Goal: Task Accomplishment & Management: Manage account settings

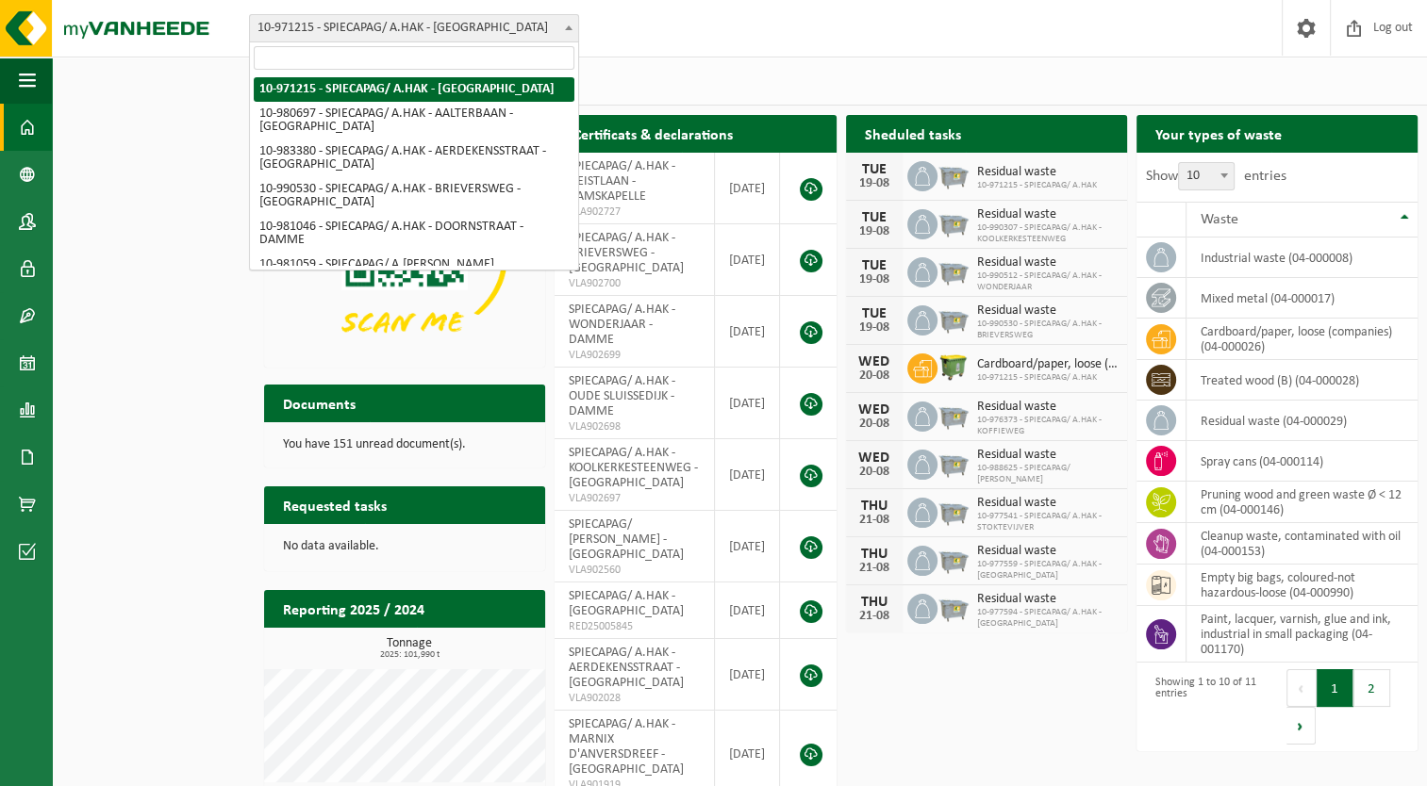
click at [464, 27] on span "10-971215 - SPIECAPAG/ A.HAK - [GEOGRAPHIC_DATA]" at bounding box center [414, 28] width 328 height 26
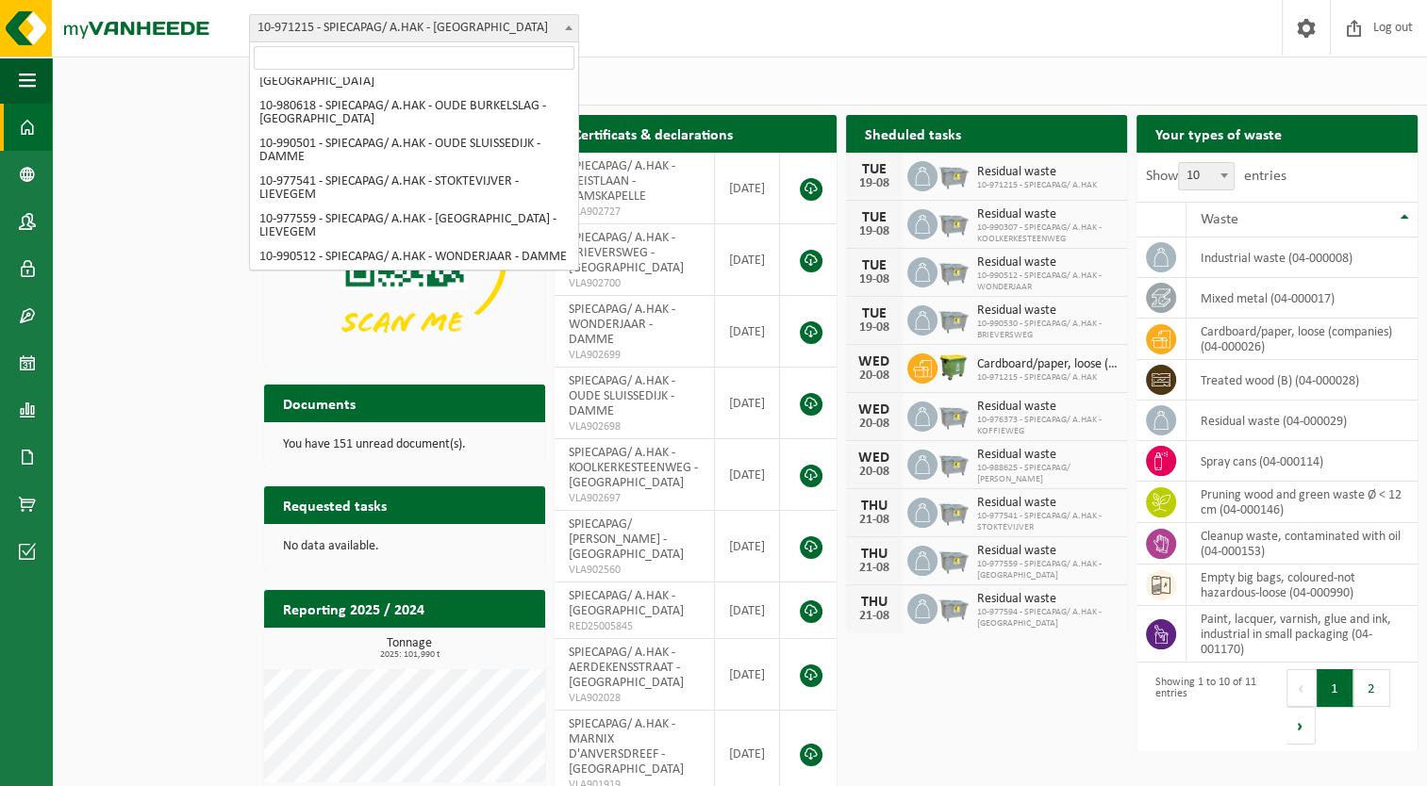
scroll to position [879, 0]
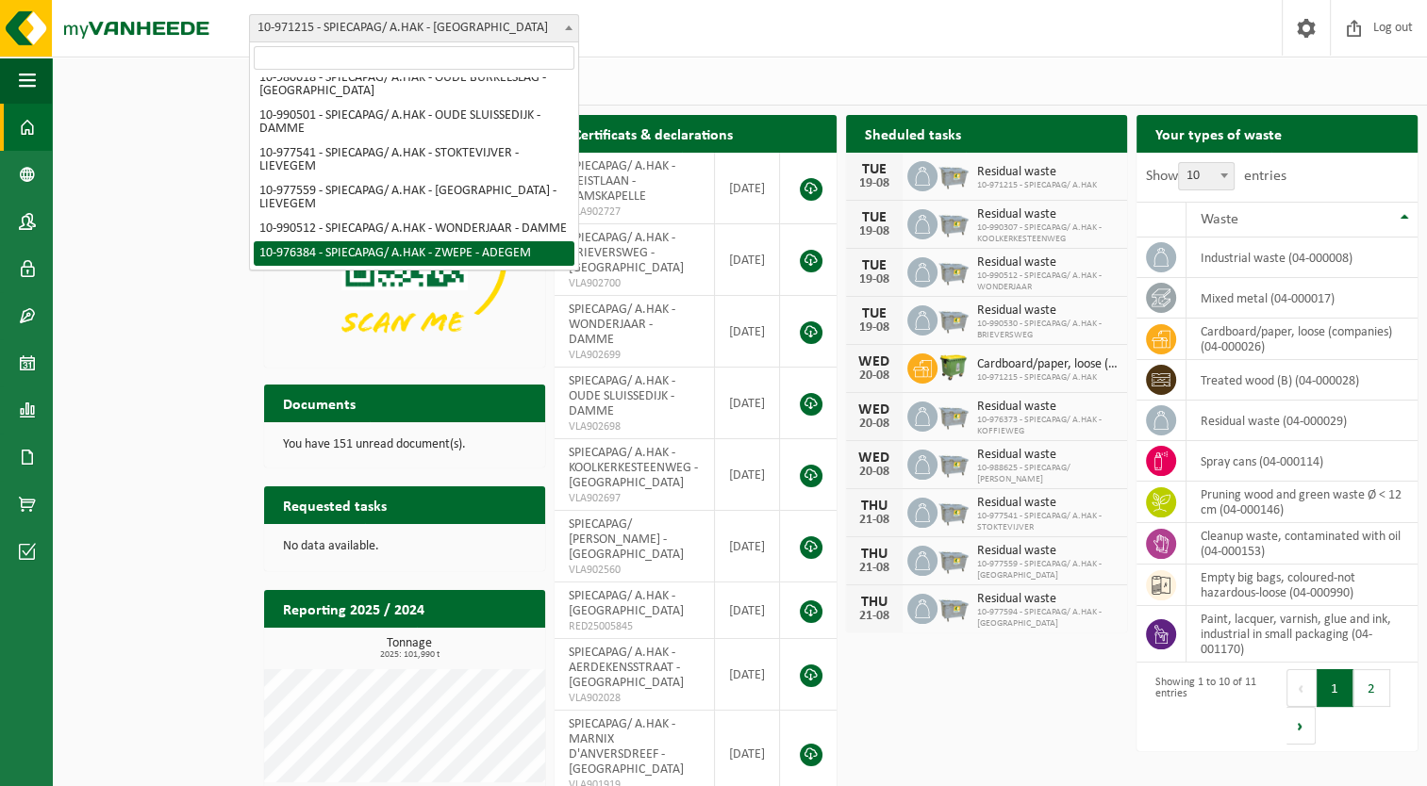
select select "158797"
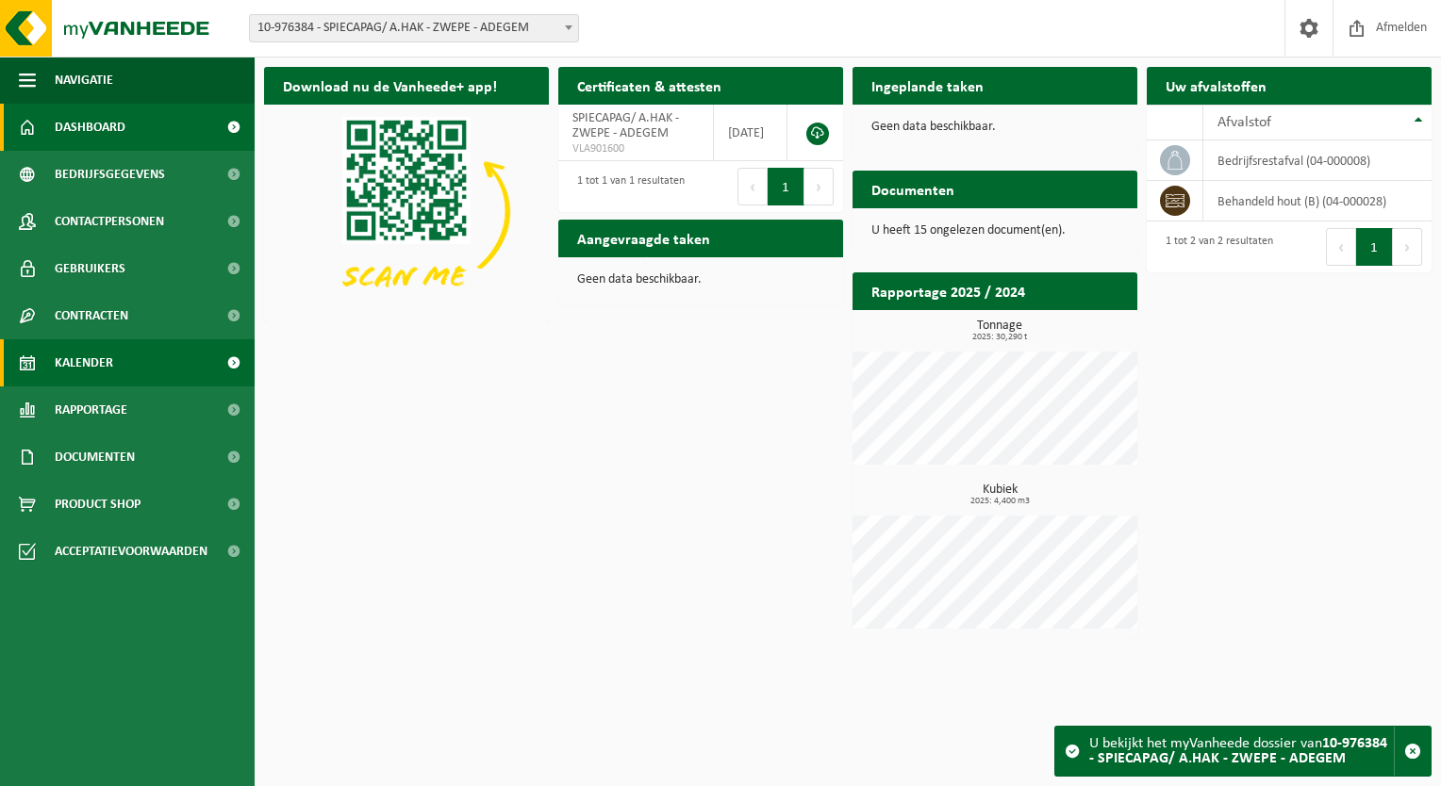
click at [61, 368] on span "Kalender" at bounding box center [84, 362] width 58 height 47
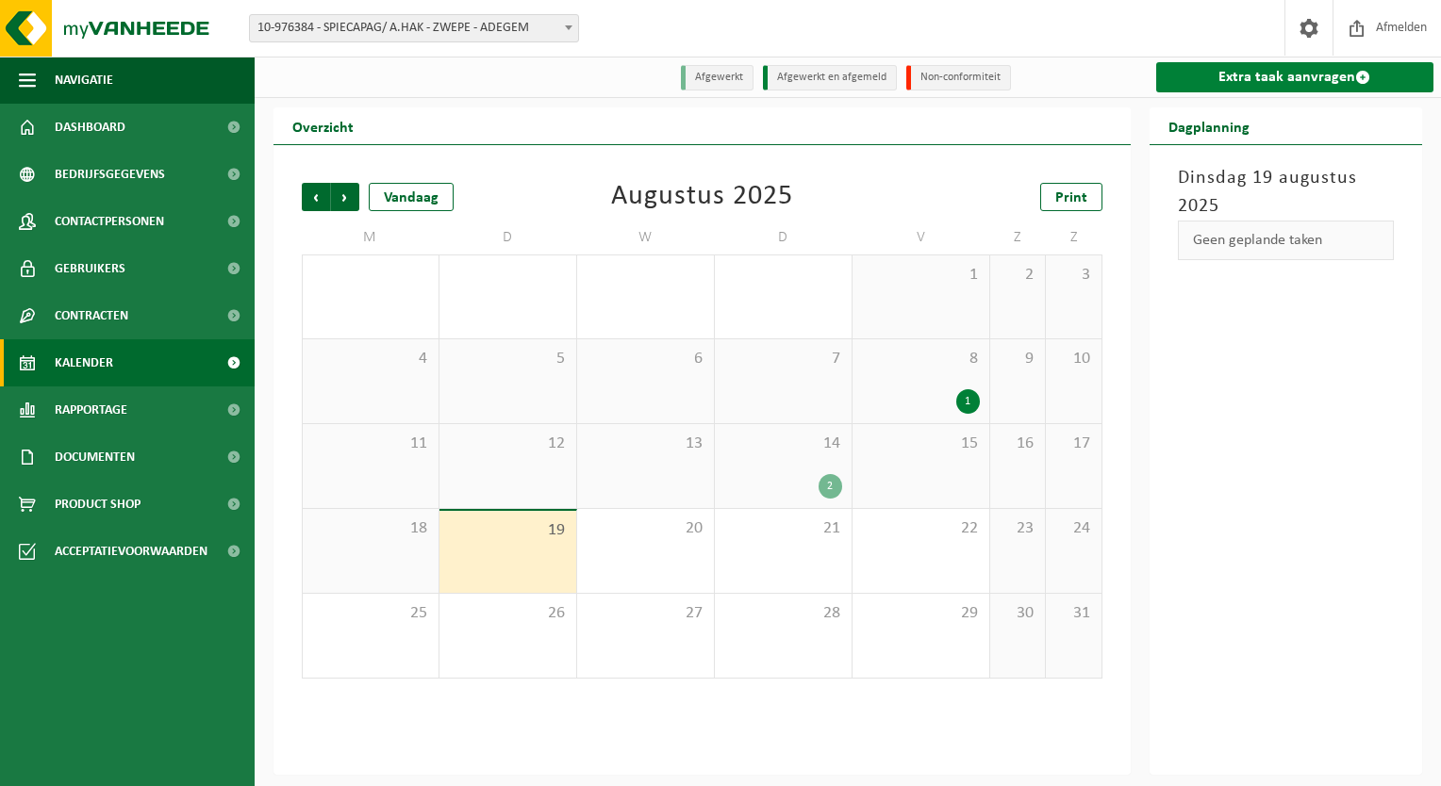
click at [1230, 81] on link "Extra taak aanvragen" at bounding box center [1295, 77] width 278 height 30
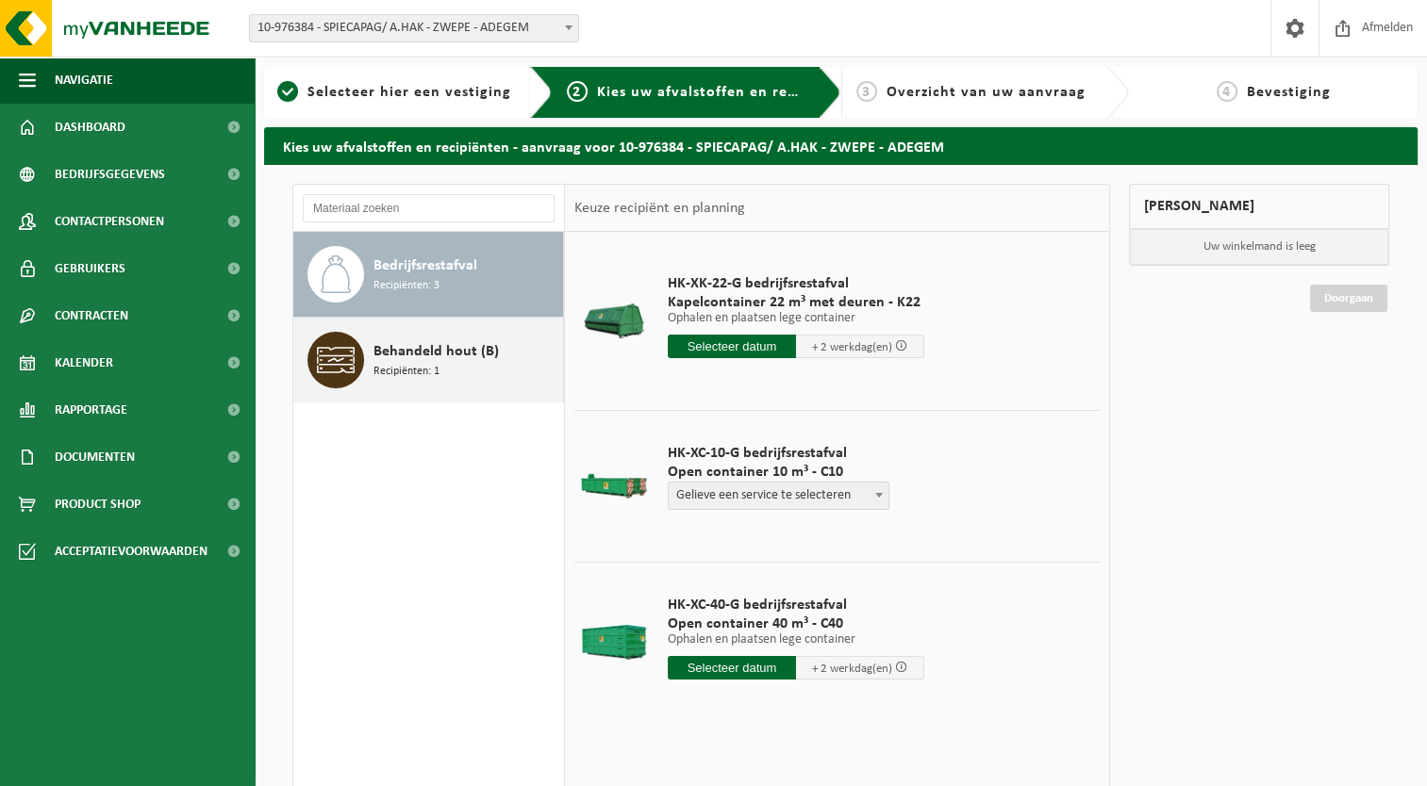
click at [527, 347] on div "Behandeld hout (B) Recipiënten: 1" at bounding box center [465, 360] width 185 height 57
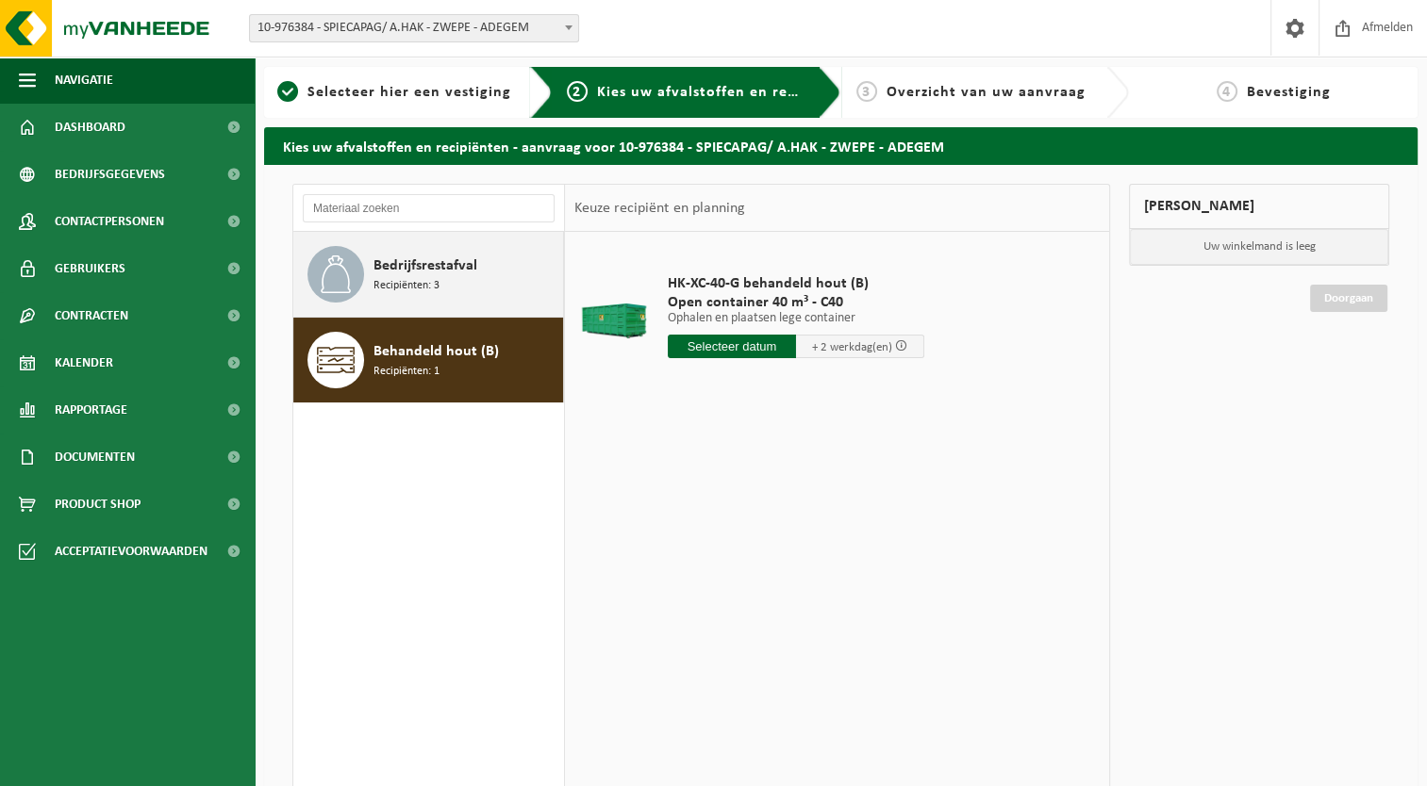
click at [502, 289] on div "Bedrijfsrestafval Recipiënten: 3" at bounding box center [465, 274] width 185 height 57
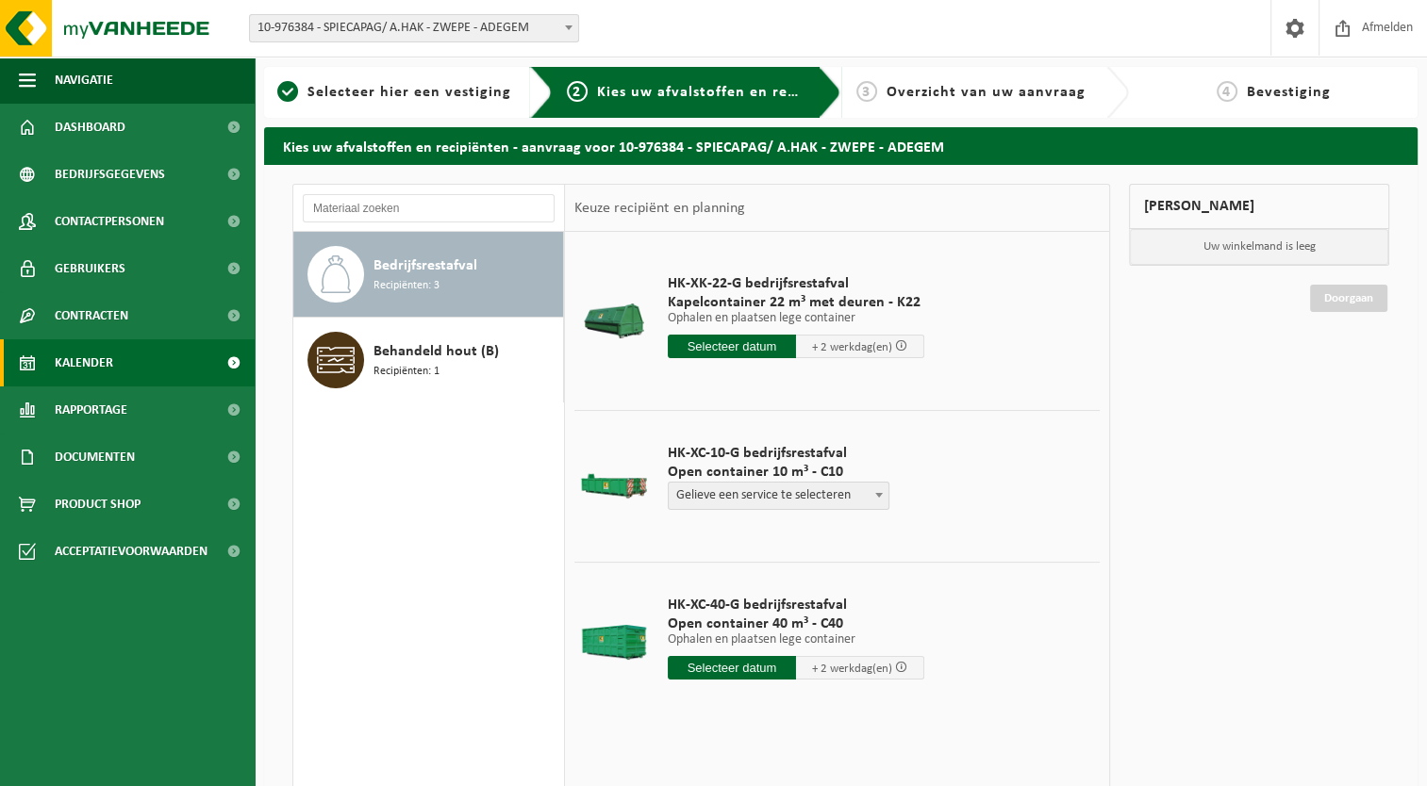
click at [118, 355] on link "Kalender" at bounding box center [127, 362] width 255 height 47
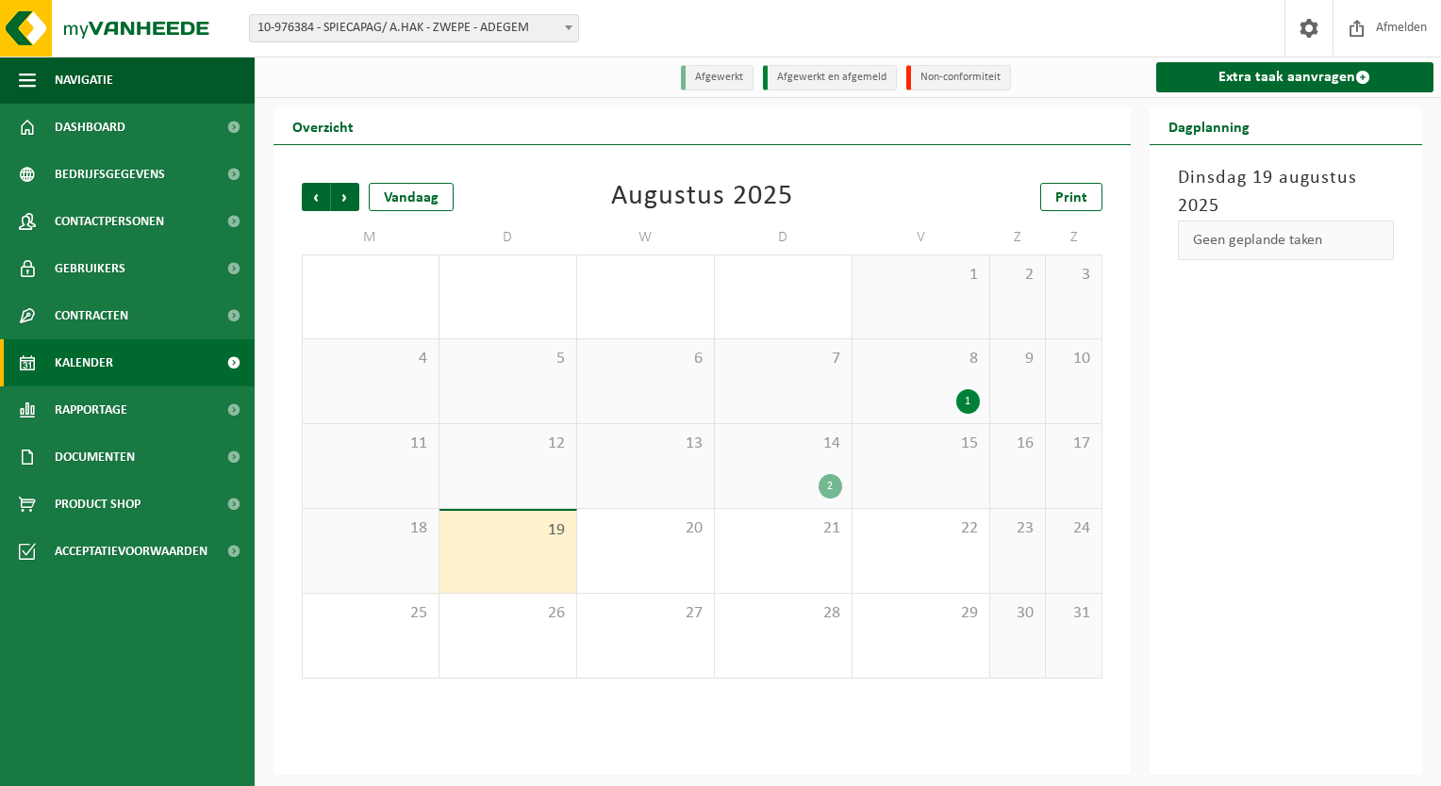
click at [477, 29] on span "10-976384 - SPIECAPAG/ A.HAK - ZWEPE - ADEGEM" at bounding box center [414, 28] width 328 height 26
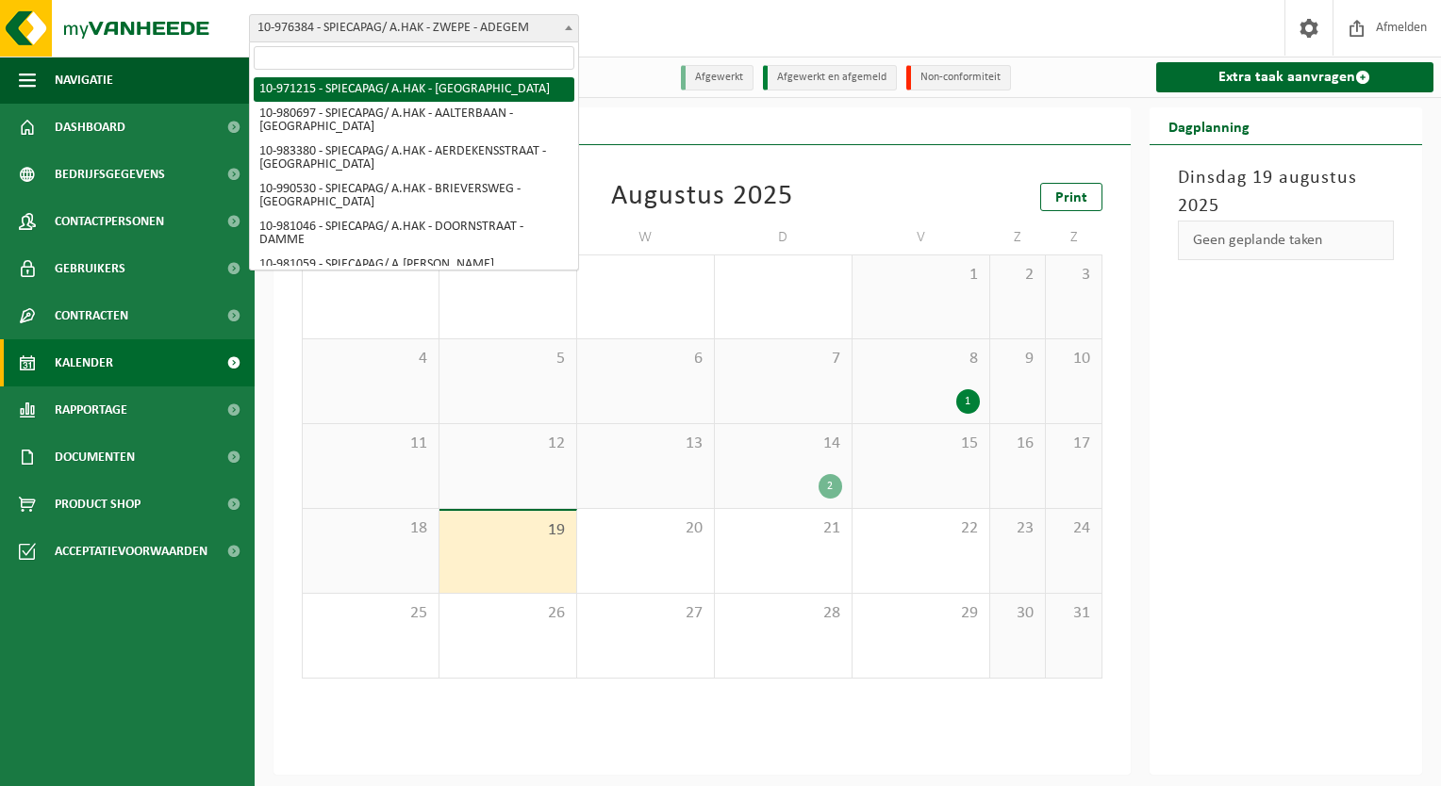
select select "155636"
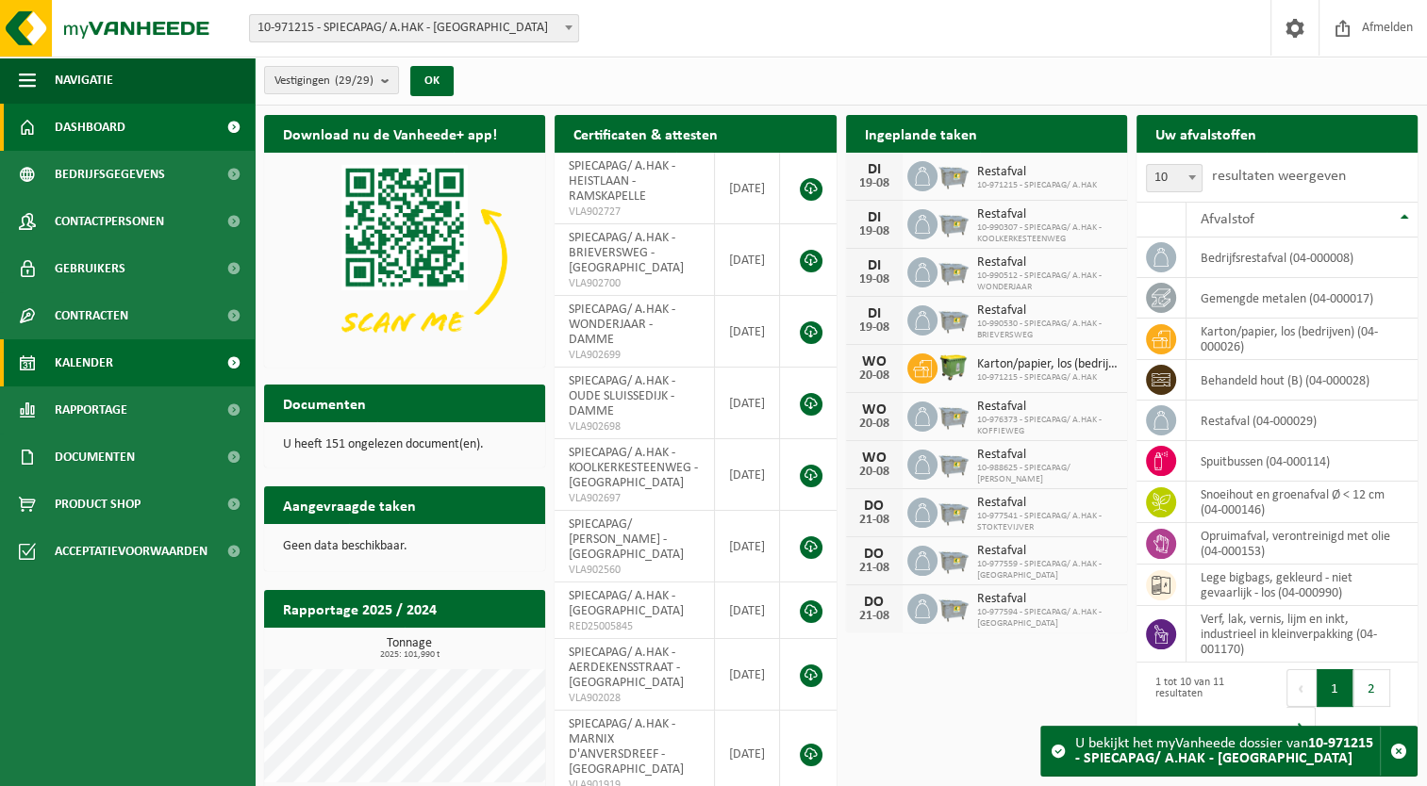
click at [76, 371] on span "Kalender" at bounding box center [84, 362] width 58 height 47
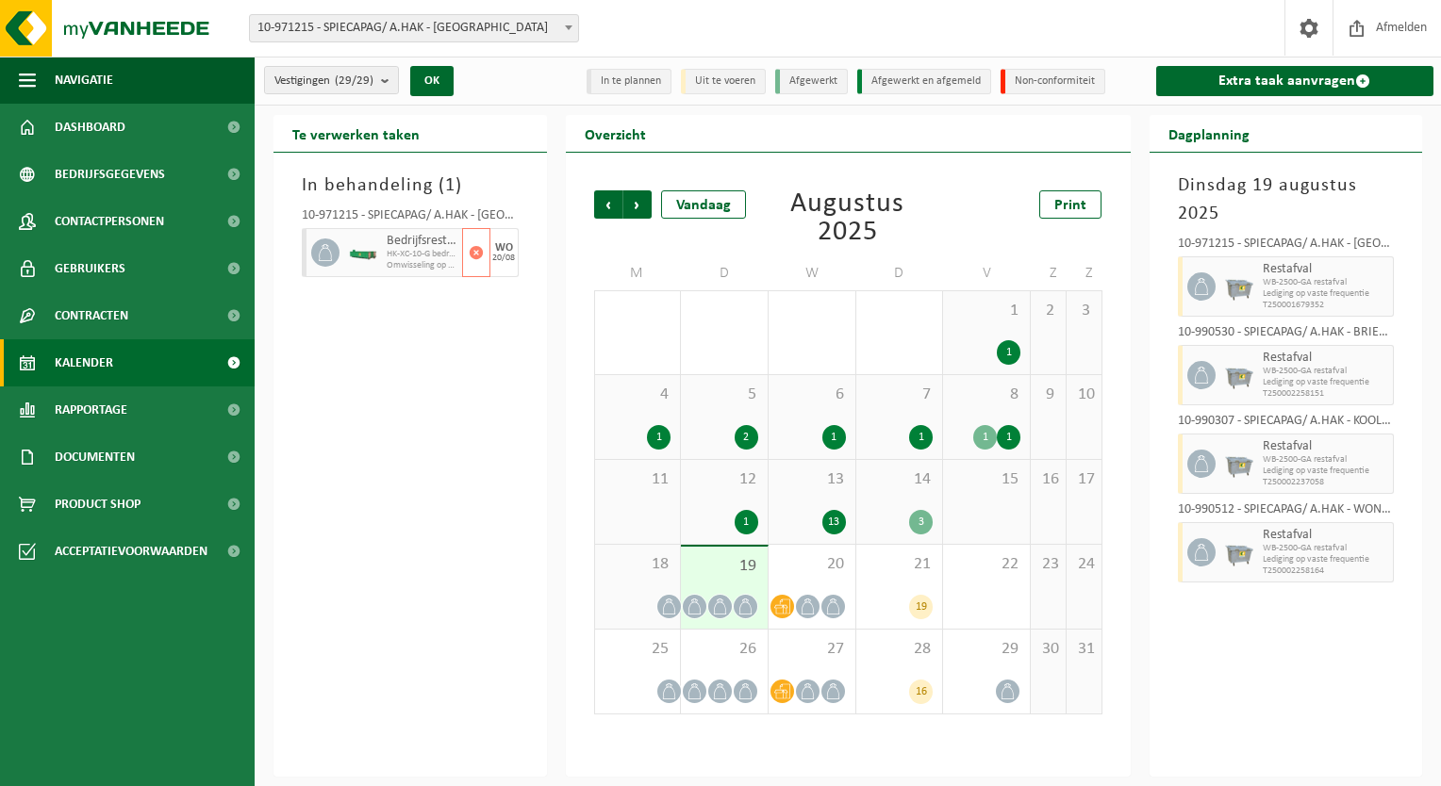
click at [427, 247] on span "Bedrijfsrestafval" at bounding box center [422, 241] width 71 height 15
click at [487, 504] on div "In behandeling ( 1 ) 10-971215 - SPIECAPAG/ A.HAK - BRUGGE Bedrijfsrestafval HK…" at bounding box center [409, 465] width 273 height 624
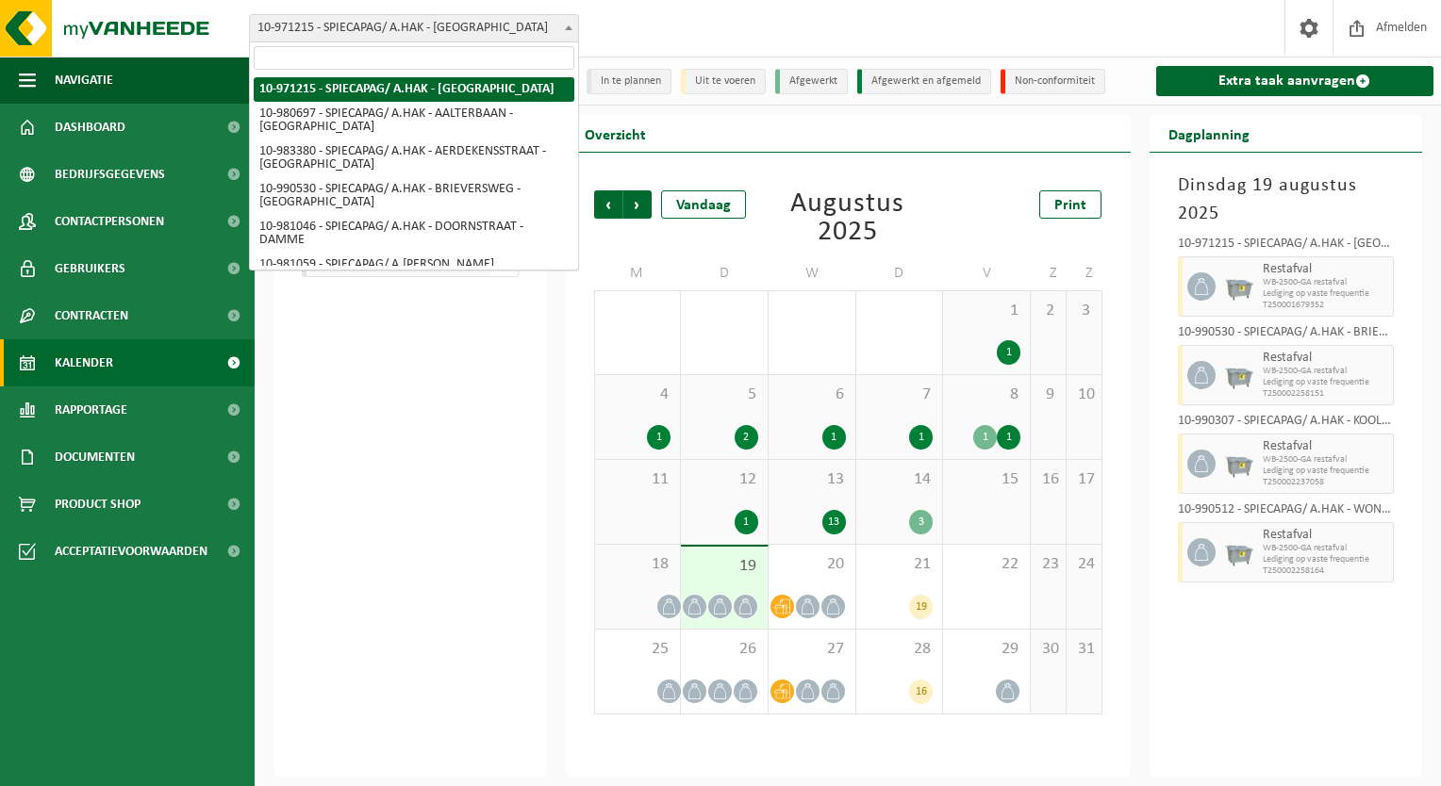
click at [479, 27] on span "10-971215 - SPIECAPAG/ A.HAK - [GEOGRAPHIC_DATA]" at bounding box center [414, 28] width 328 height 26
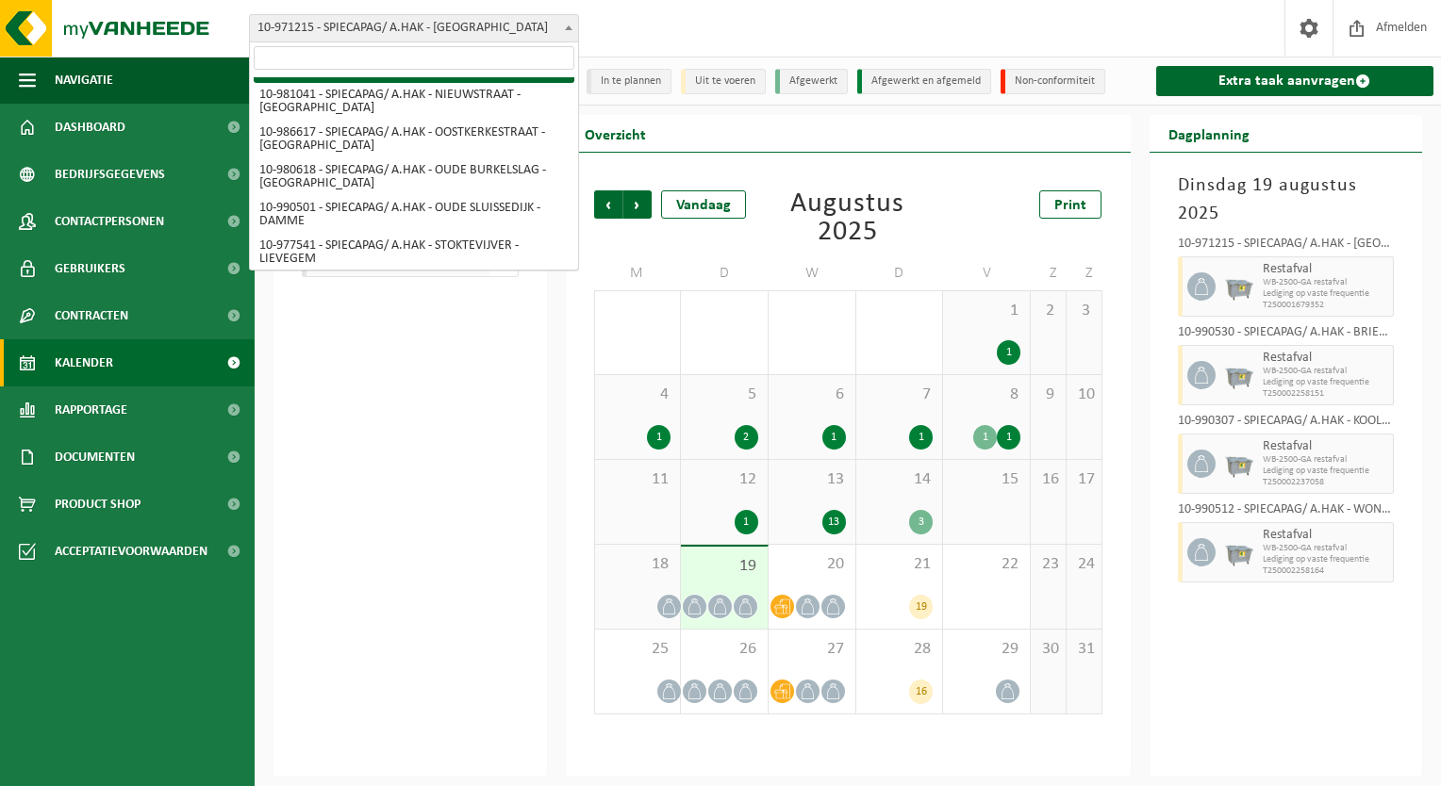
scroll to position [879, 0]
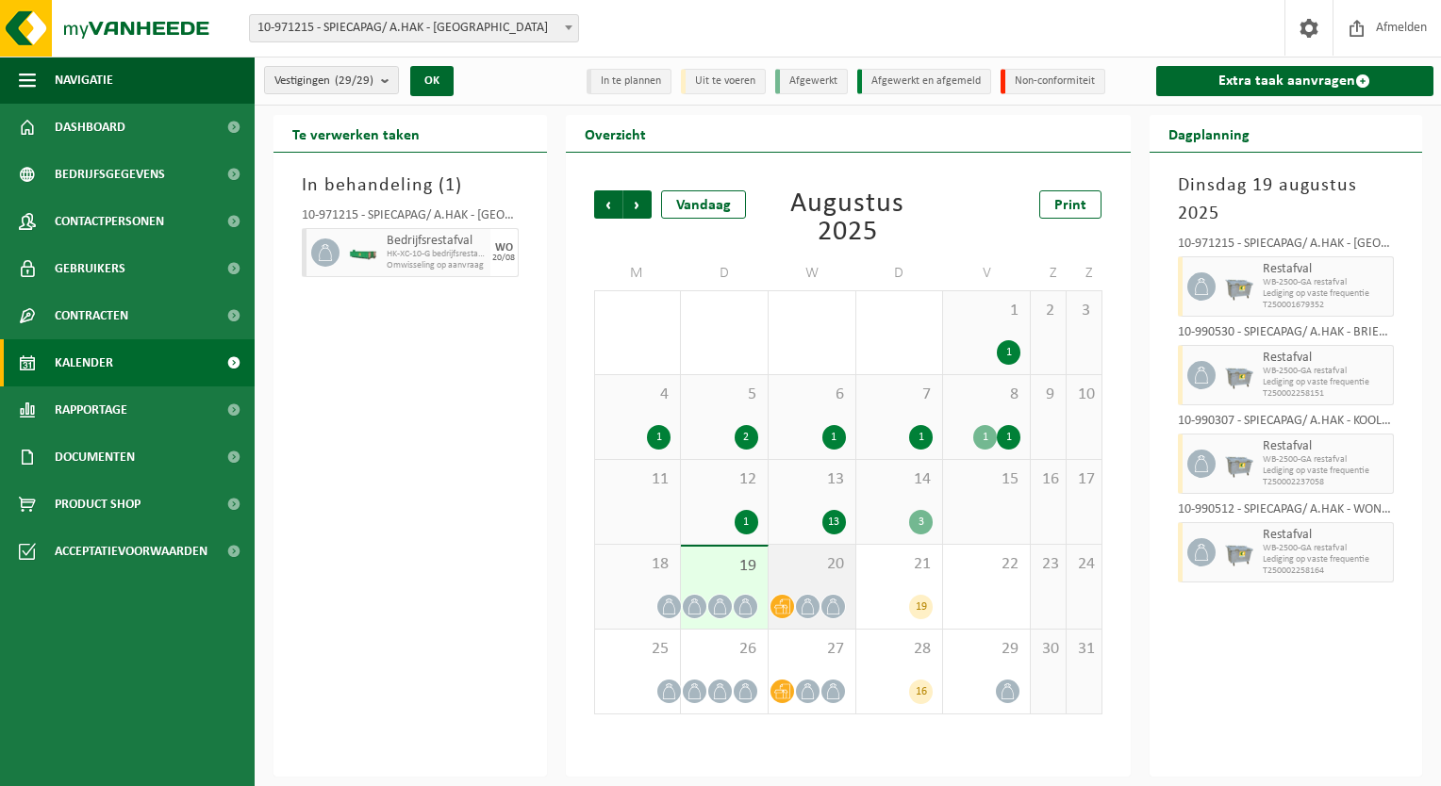
click at [797, 549] on div "20" at bounding box center [811, 587] width 87 height 84
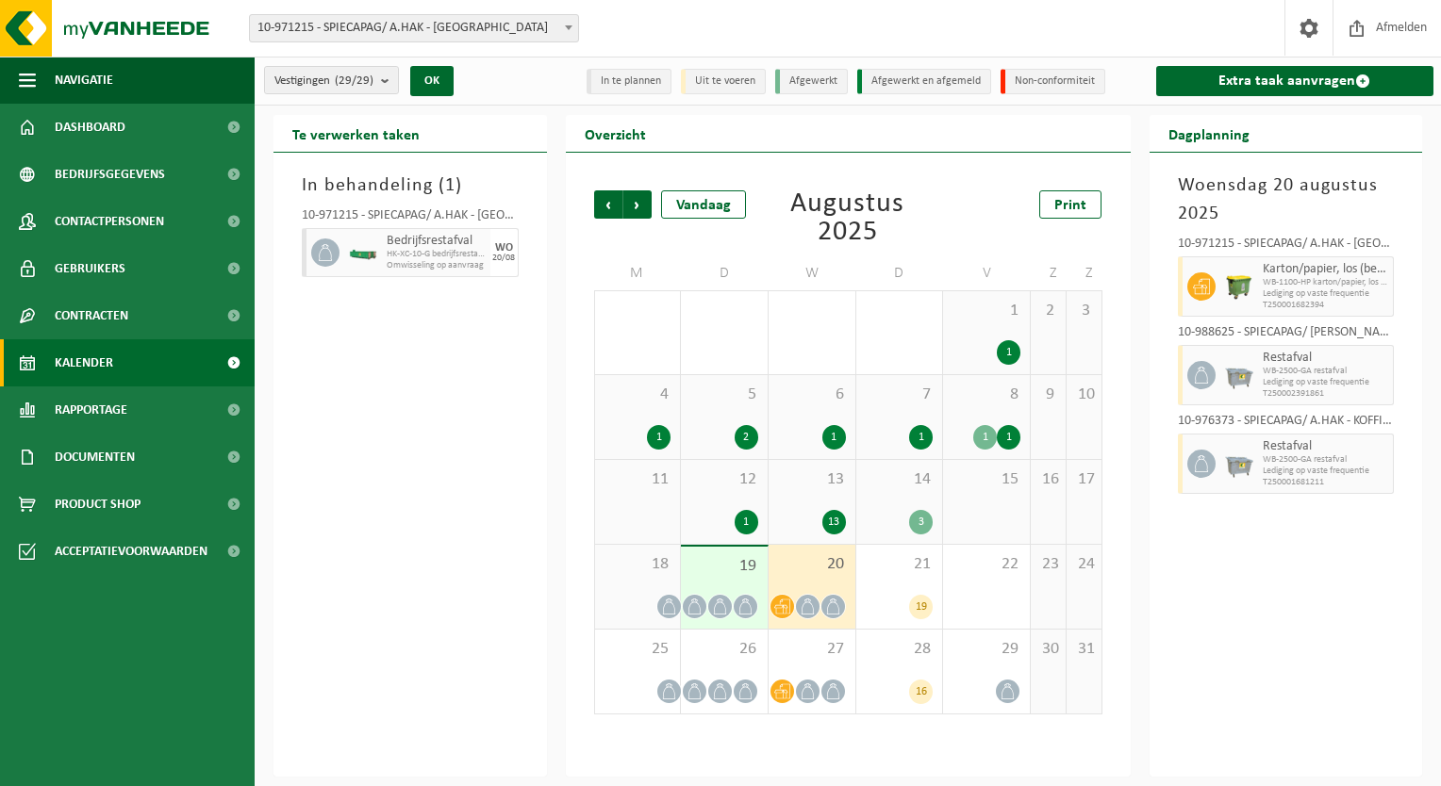
click at [808, 563] on span "20" at bounding box center [812, 564] width 68 height 21
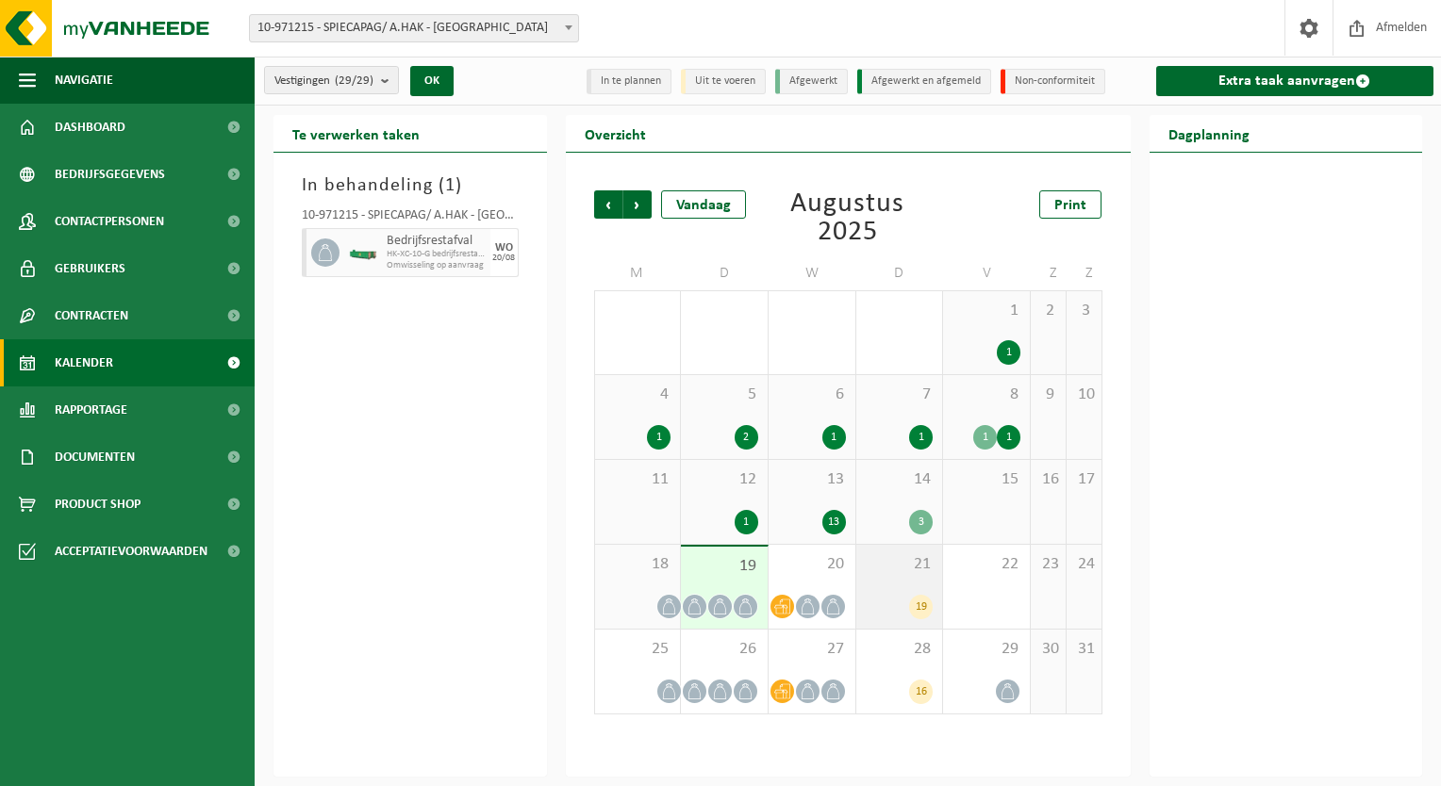
click at [895, 589] on div "21 19" at bounding box center [899, 587] width 87 height 84
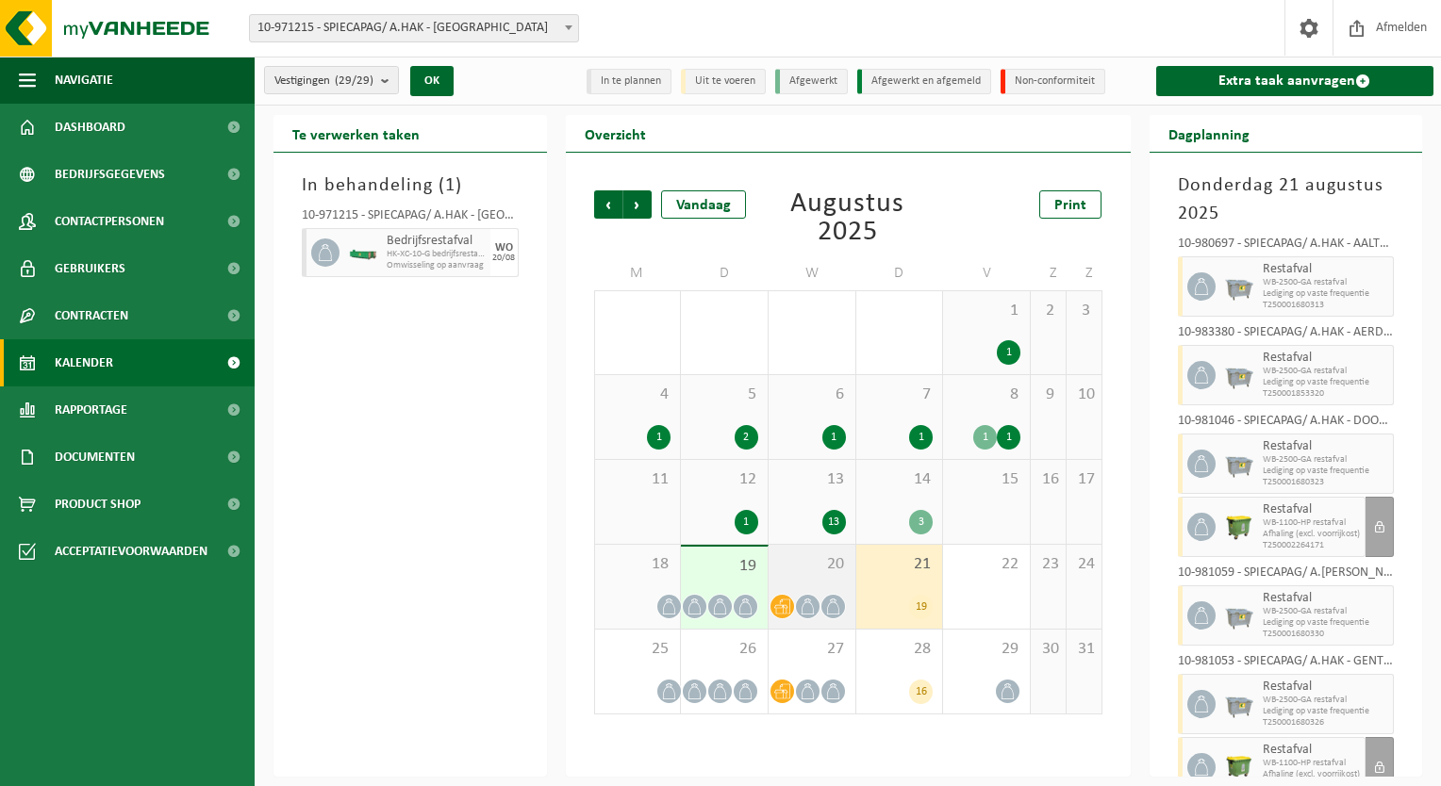
click at [826, 575] on div "20" at bounding box center [811, 587] width 87 height 84
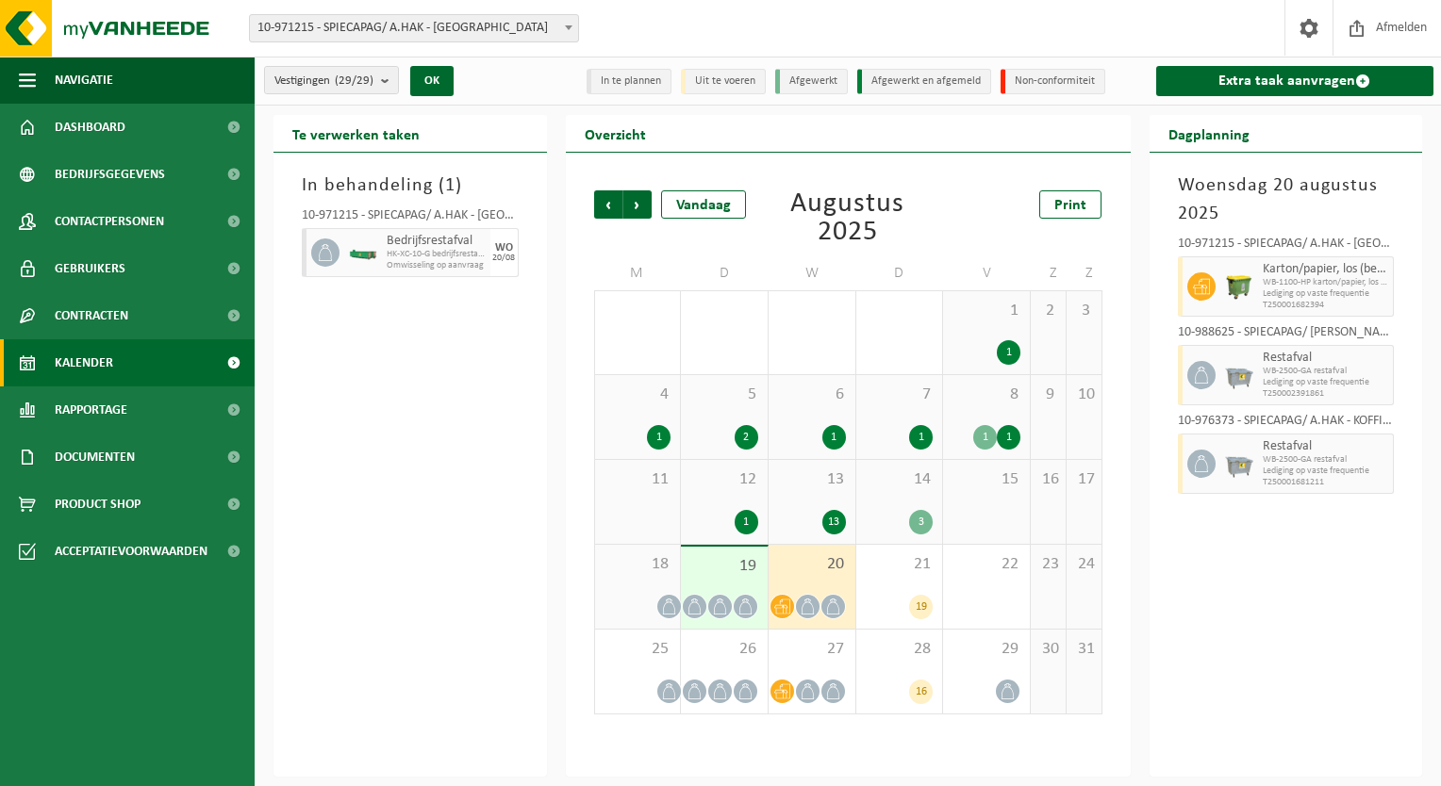
click at [735, 577] on div "19" at bounding box center [724, 588] width 87 height 82
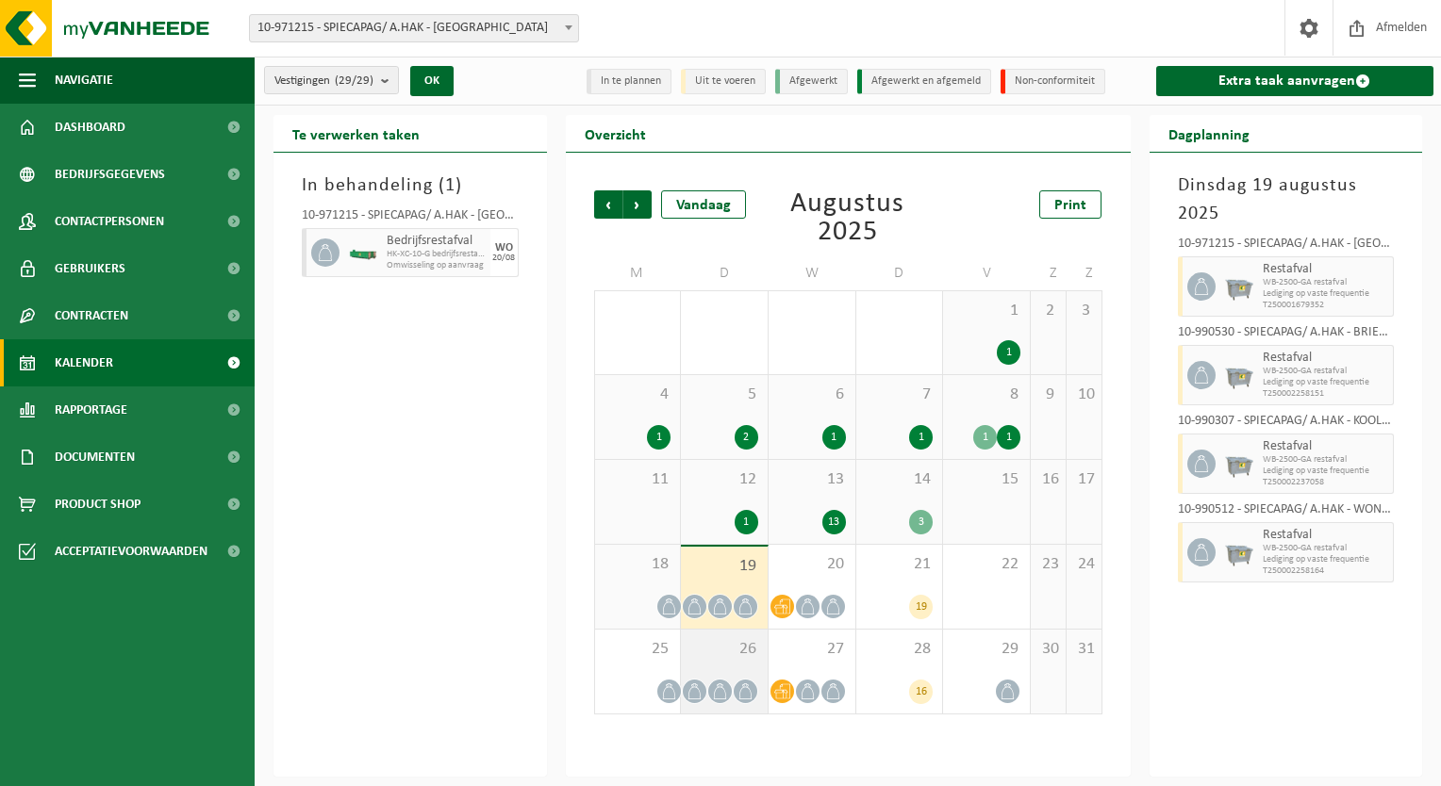
click at [747, 658] on span "26" at bounding box center [724, 649] width 68 height 21
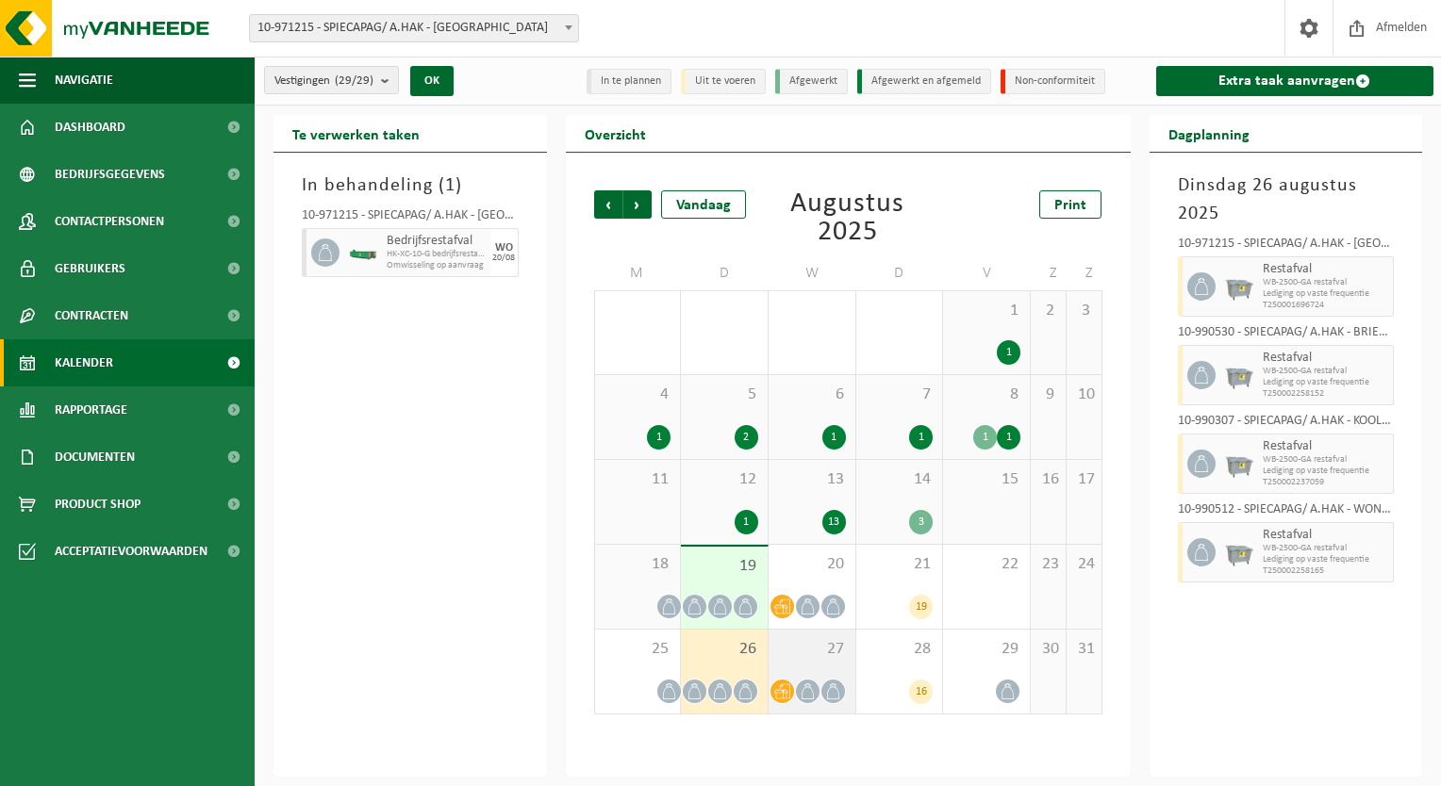
click at [803, 642] on span "27" at bounding box center [812, 649] width 68 height 21
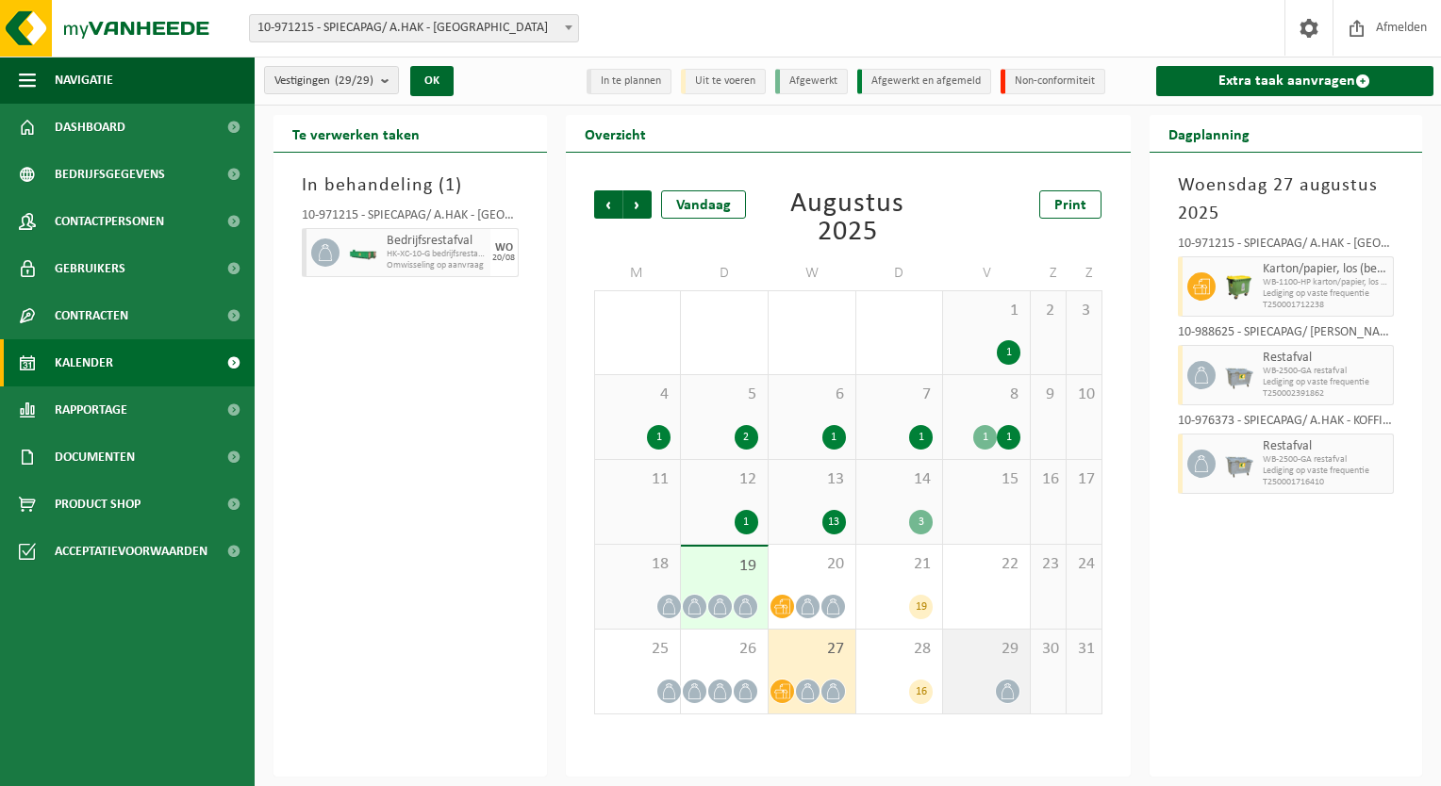
click at [943, 666] on div "29" at bounding box center [986, 672] width 87 height 84
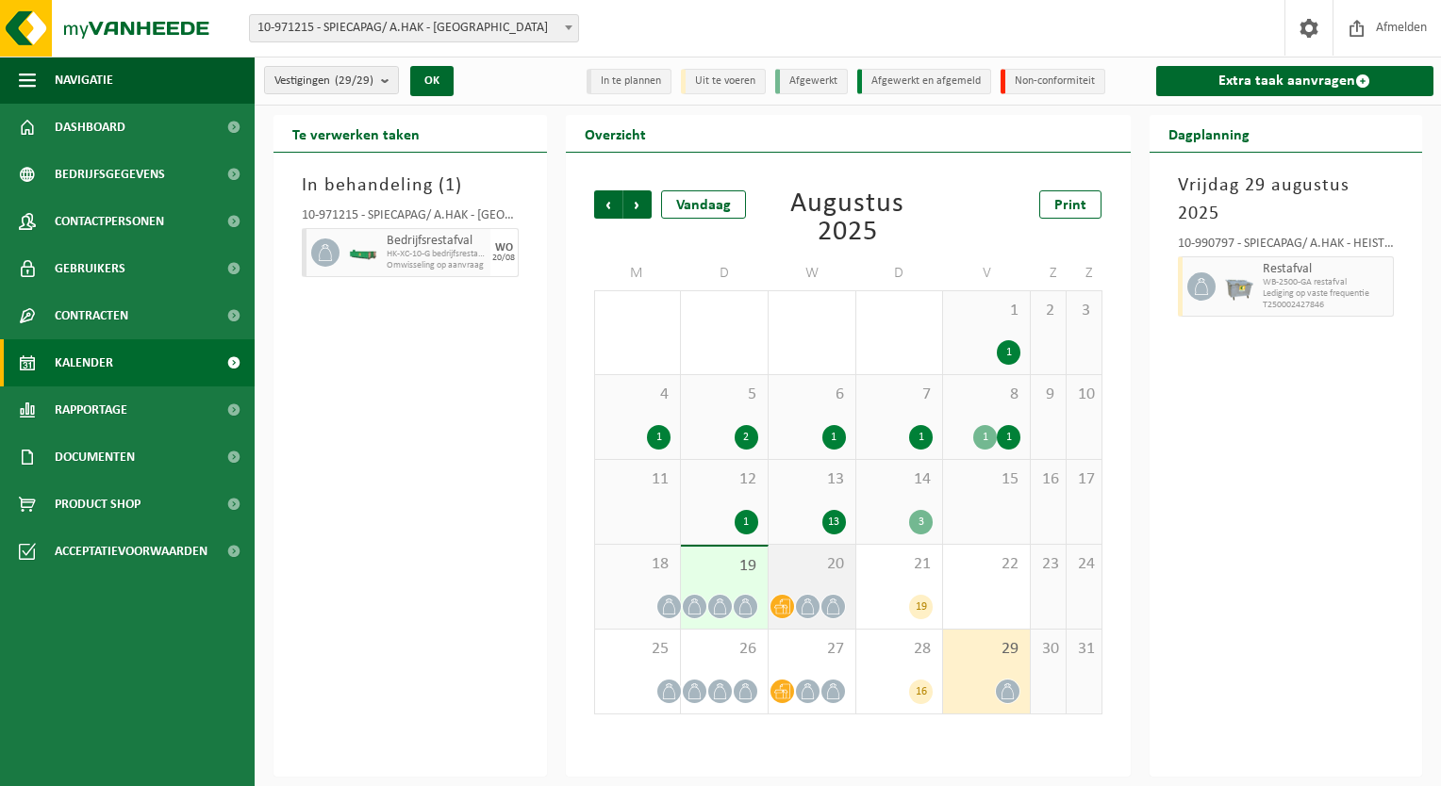
click at [826, 602] on icon at bounding box center [833, 607] width 16 height 16
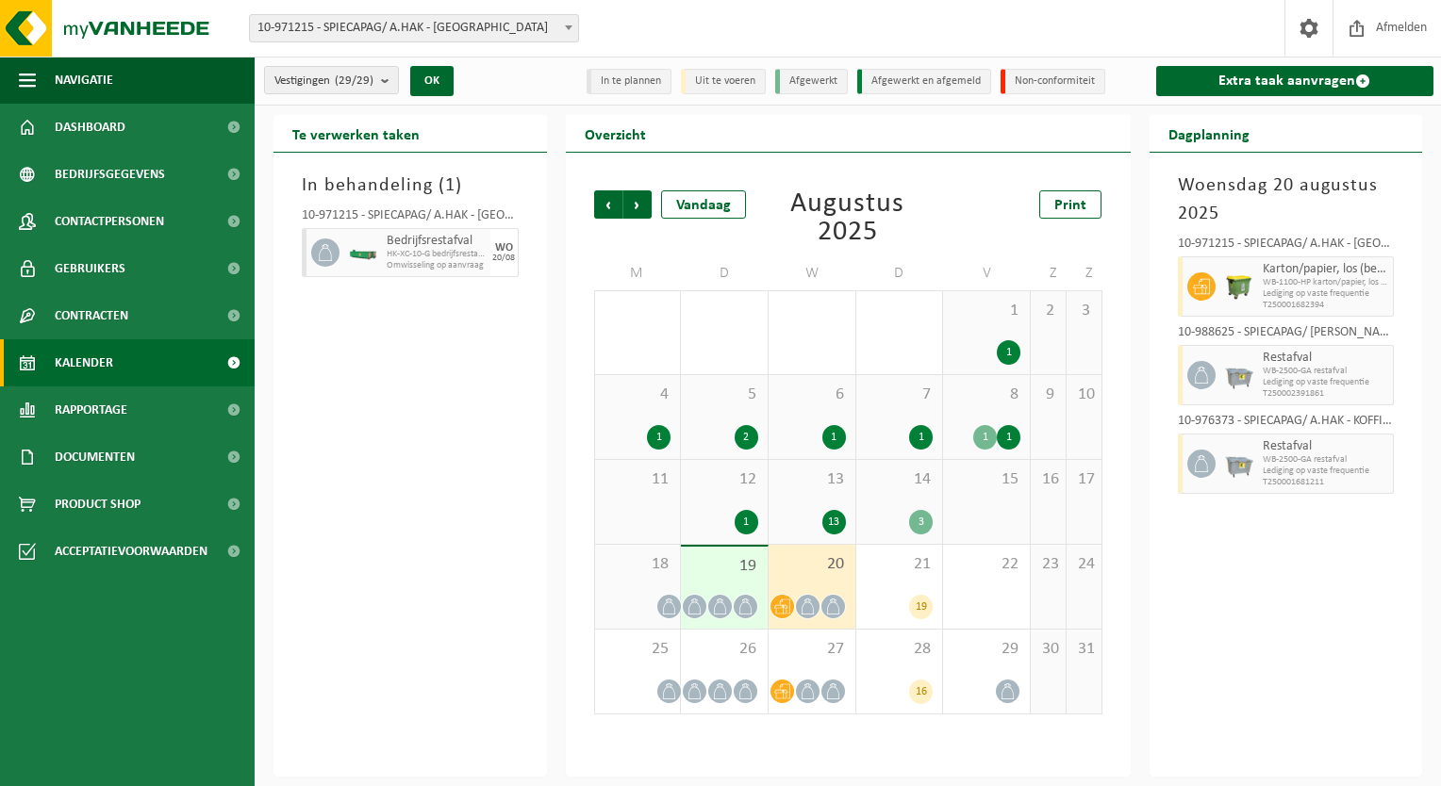
click at [452, 25] on span "10-971215 - SPIECAPAG/ A.HAK - [GEOGRAPHIC_DATA]" at bounding box center [414, 28] width 328 height 26
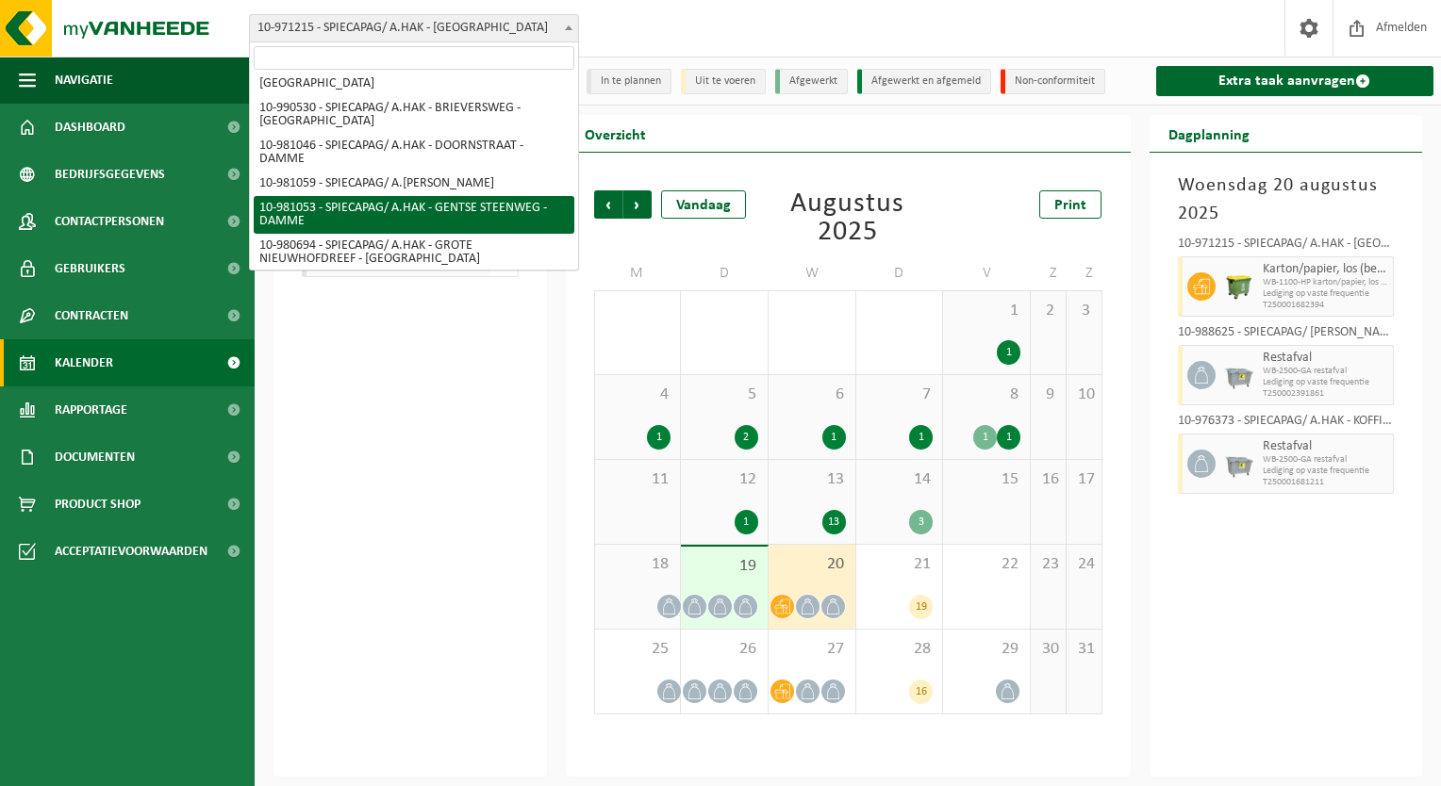
scroll to position [0, 0]
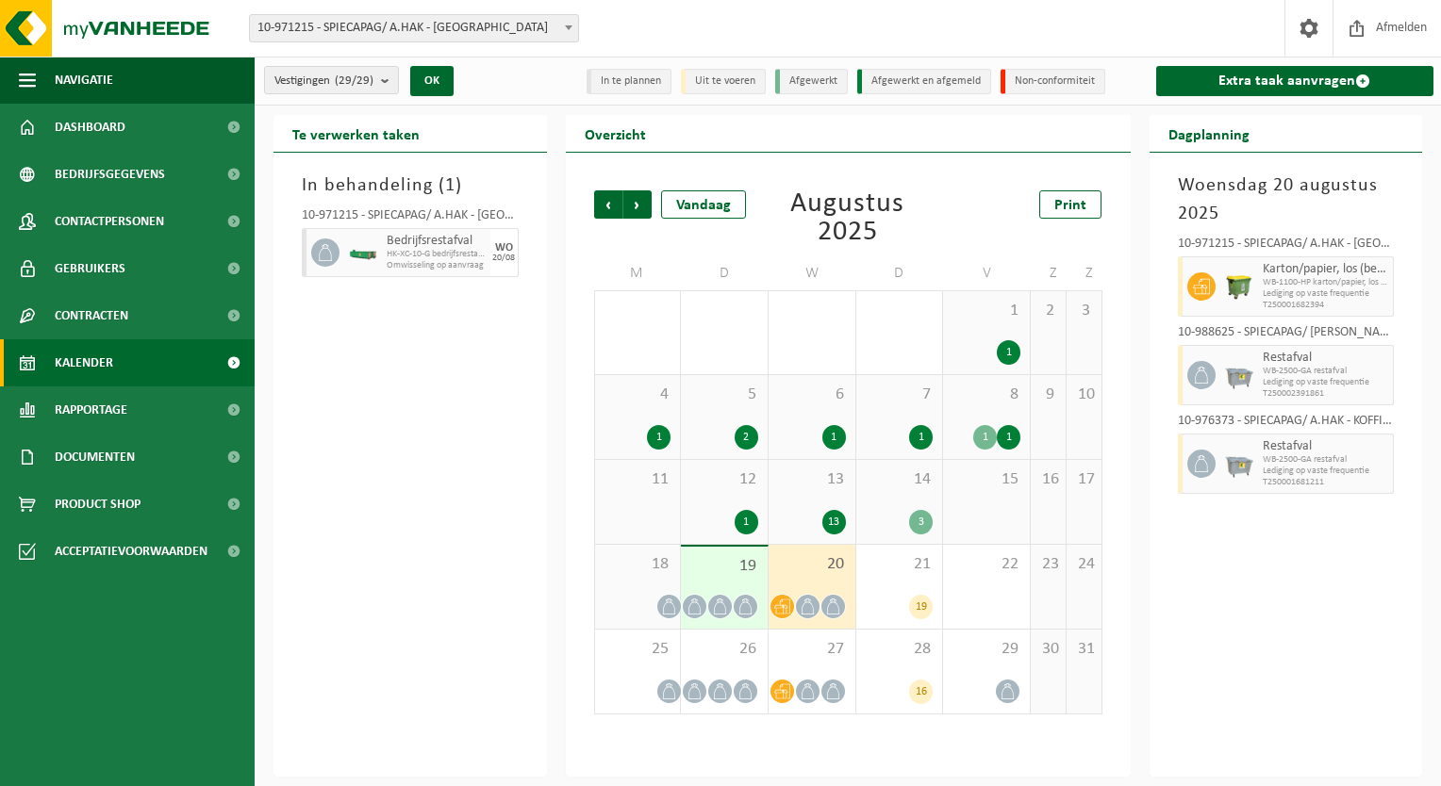
click at [498, 405] on div "In behandeling ( 1 ) 10-971215 - SPIECAPAG/ A.HAK - BRUGGE Bedrijfsrestafval HK…" at bounding box center [409, 465] width 273 height 624
click at [503, 254] on div "20/08" at bounding box center [503, 258] width 23 height 9
click at [504, 262] on div "WO 20/08" at bounding box center [504, 252] width 28 height 49
click at [508, 432] on div "In behandeling ( 1 ) 10-971215 - SPIECAPAG/ A.HAK - BRUGGE Bedrijfsrestafval HK…" at bounding box center [409, 465] width 273 height 624
click at [512, 444] on div "In behandeling ( 1 ) 10-971215 - SPIECAPAG/ A.HAK - BRUGGE Bedrijfsrestafval HK…" at bounding box center [409, 465] width 273 height 624
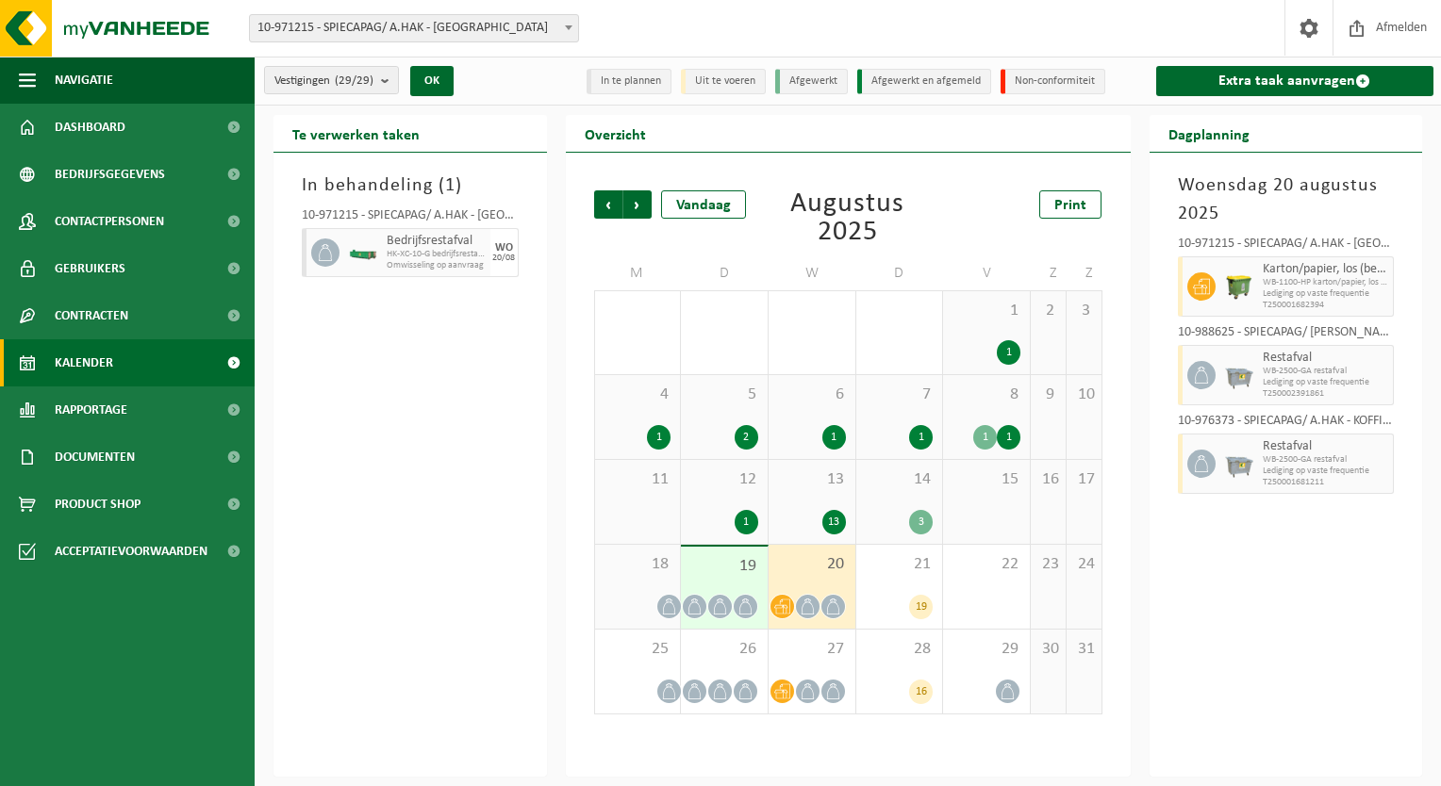
click at [521, 382] on div "In behandeling ( 1 ) 10-971215 - SPIECAPAG/ A.HAK - BRUGGE Bedrijfsrestafval HK…" at bounding box center [409, 465] width 273 height 624
click at [468, 434] on div "In behandeling ( 1 ) 10-971215 - SPIECAPAG/ A.HAK - BRUGGE Bedrijfsrestafval HK…" at bounding box center [409, 465] width 273 height 624
click at [395, 417] on div "In behandeling ( 1 ) 10-971215 - SPIECAPAG/ A.HAK - BRUGGE Bedrijfsrestafval HK…" at bounding box center [409, 465] width 273 height 624
click at [438, 433] on div "In behandeling ( 1 ) 10-971215 - SPIECAPAG/ A.HAK - BRUGGE Bedrijfsrestafval HK…" at bounding box center [409, 465] width 273 height 624
click at [791, 570] on span "20" at bounding box center [812, 564] width 68 height 21
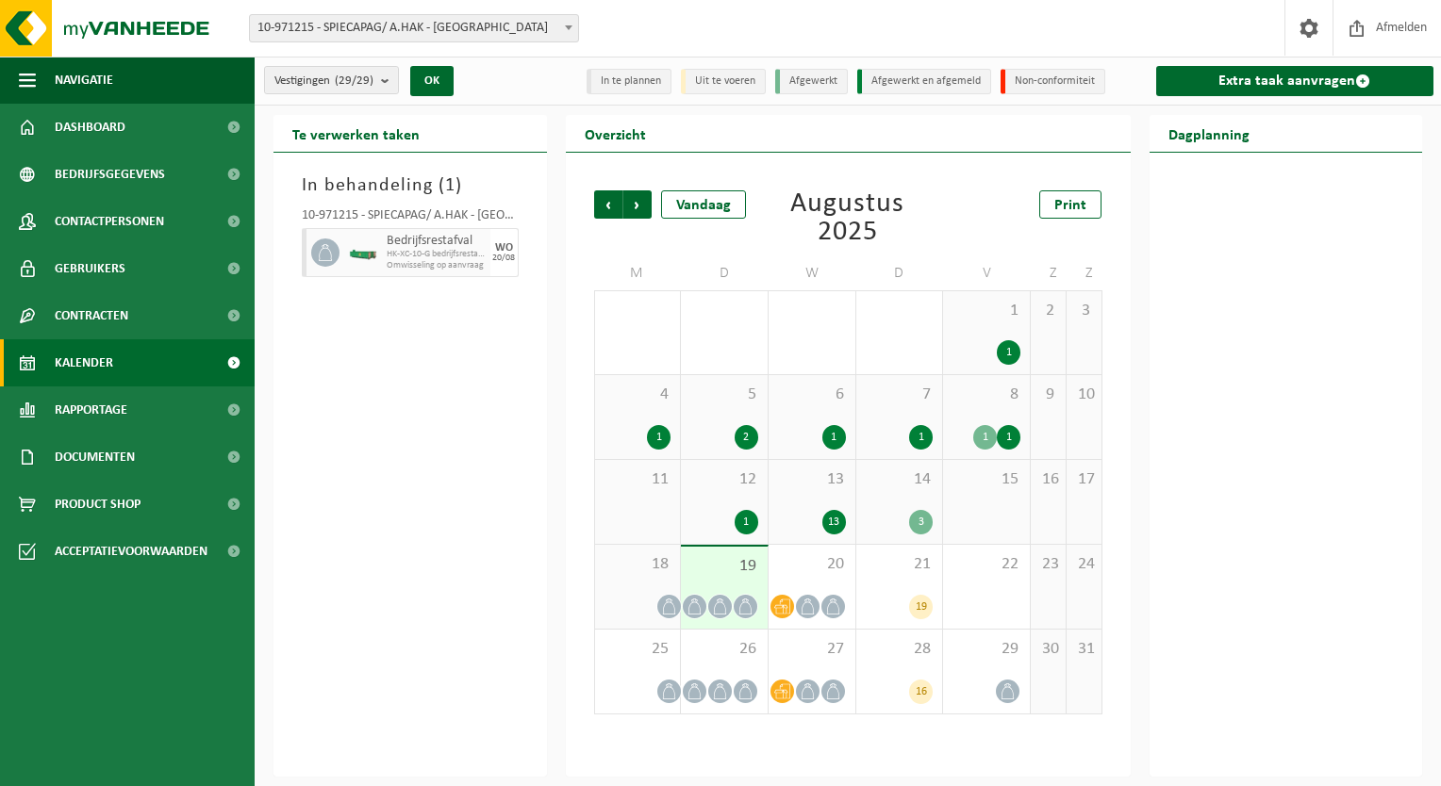
click at [749, 575] on span "19" at bounding box center [724, 566] width 68 height 21
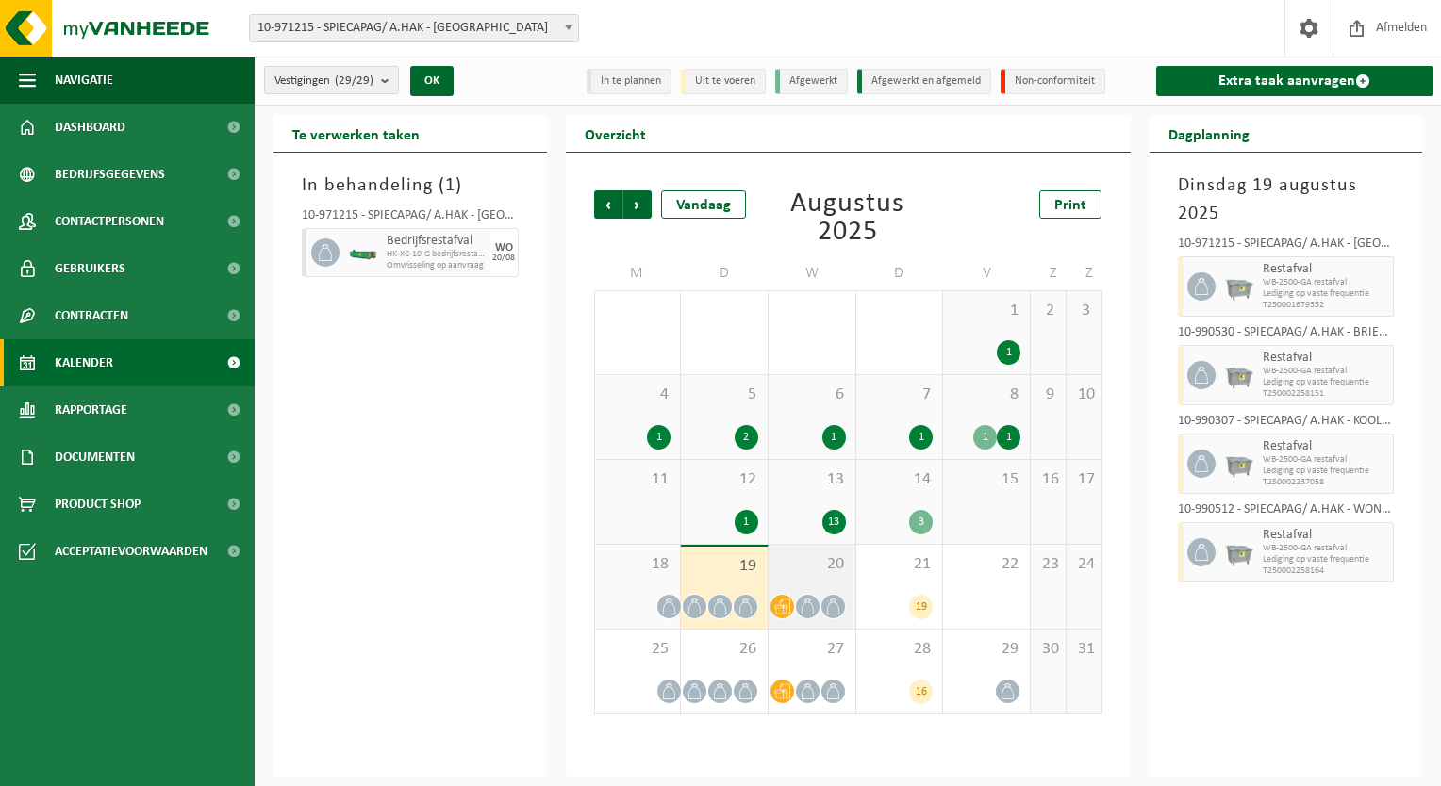
click at [823, 579] on div "20" at bounding box center [811, 587] width 87 height 84
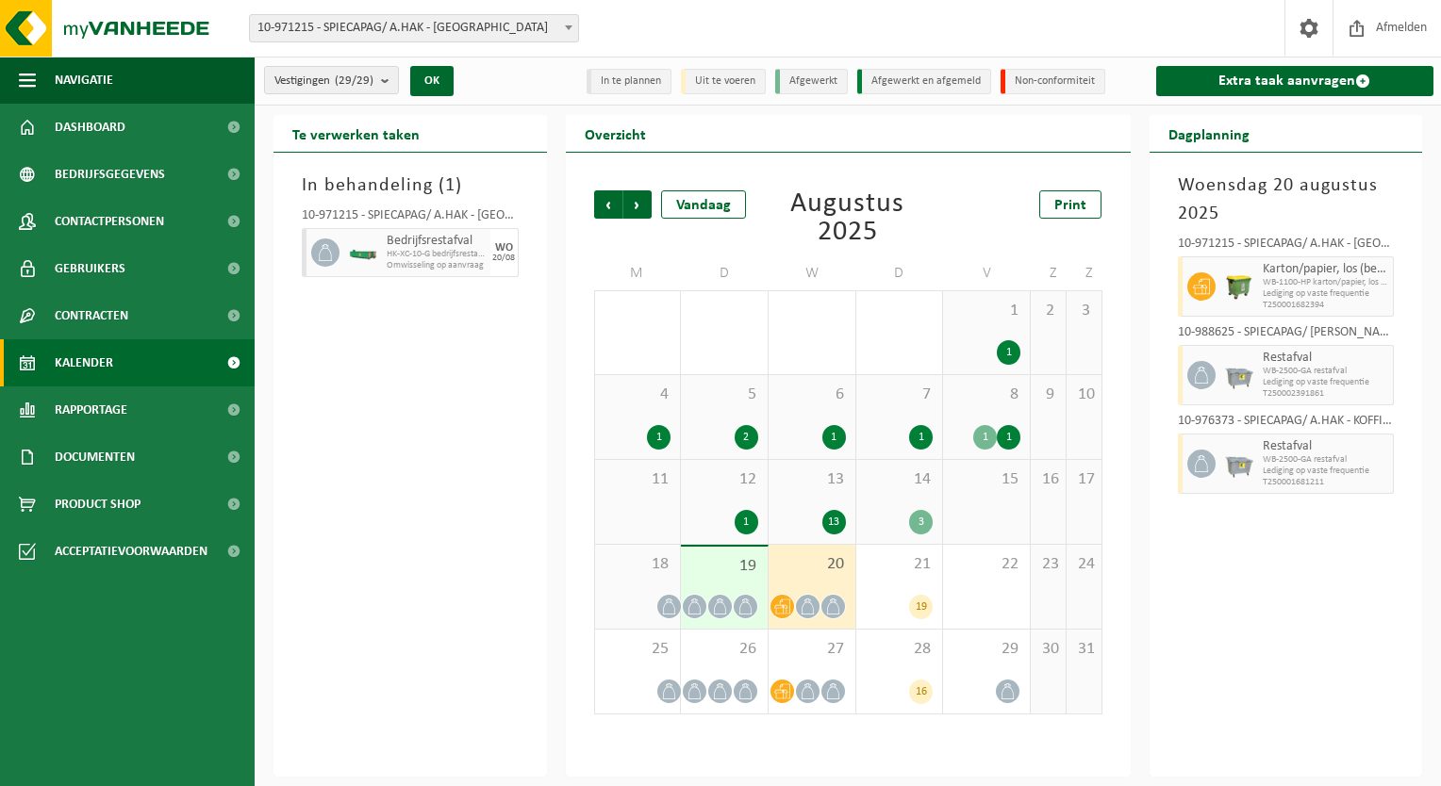
click at [744, 573] on span "19" at bounding box center [724, 566] width 68 height 21
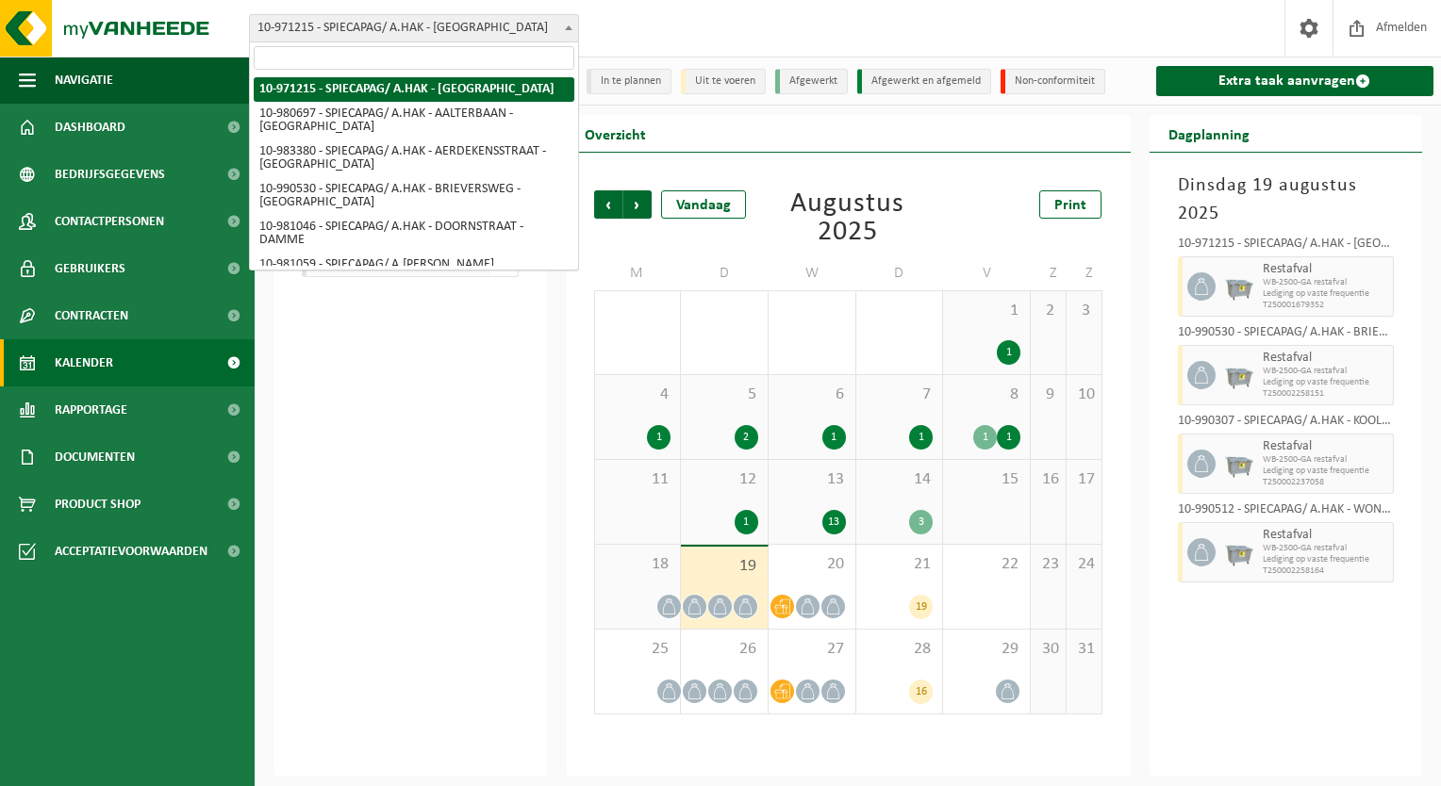
click at [345, 21] on span "10-971215 - SPIECAPAG/ A.HAK - [GEOGRAPHIC_DATA]" at bounding box center [414, 28] width 328 height 26
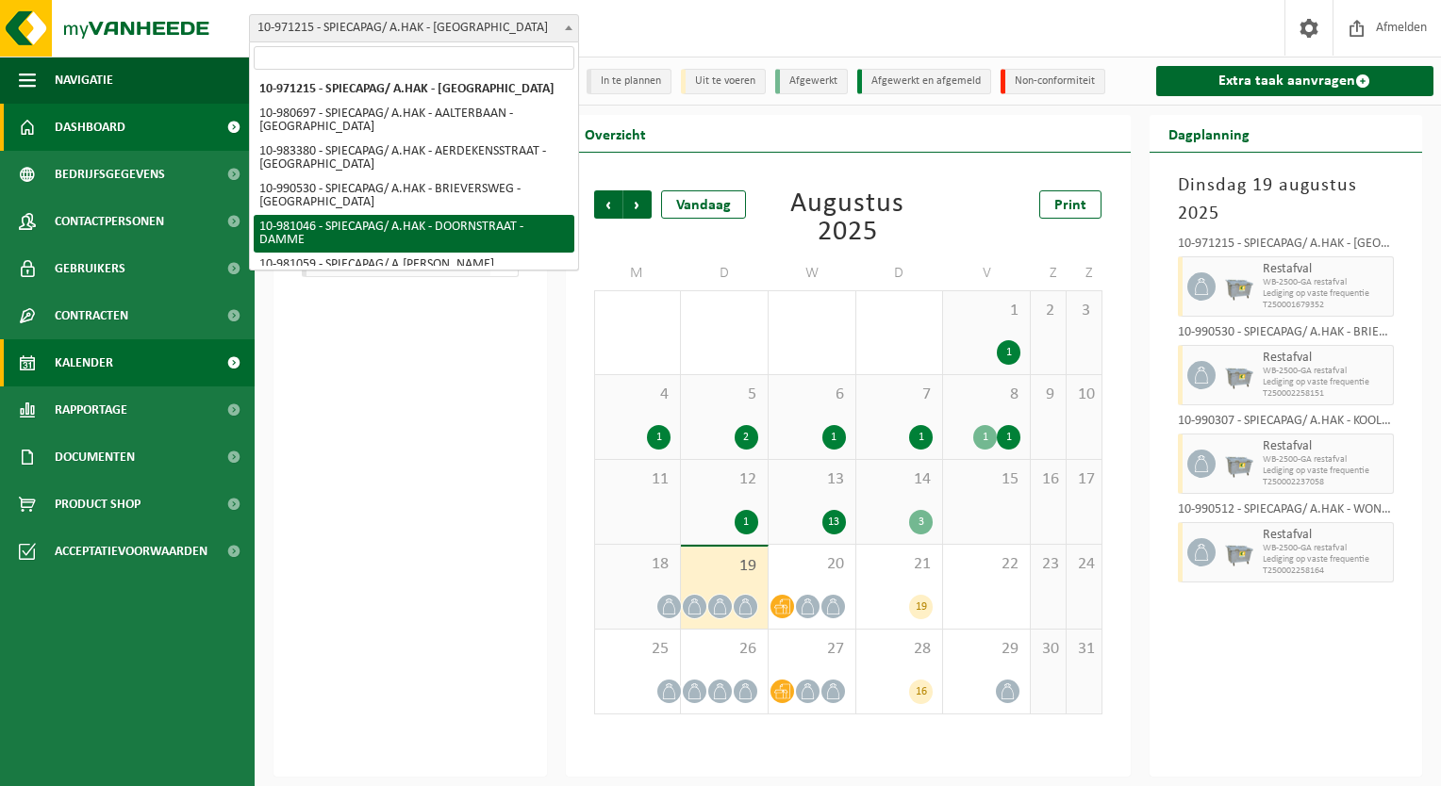
click at [63, 129] on span "Dashboard" at bounding box center [90, 127] width 71 height 47
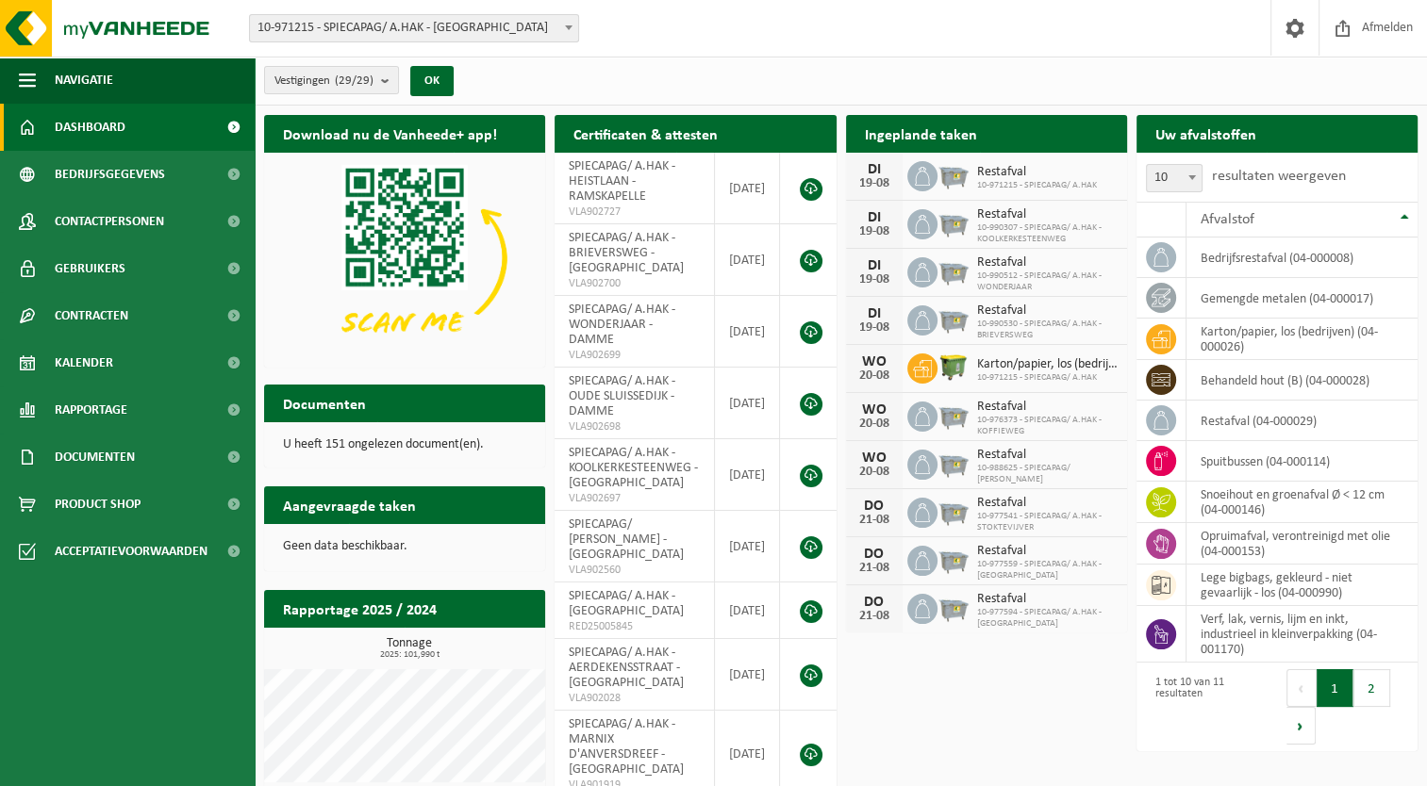
click at [456, 25] on span "10-971215 - SPIECAPAG/ A.HAK - [GEOGRAPHIC_DATA]" at bounding box center [414, 28] width 328 height 26
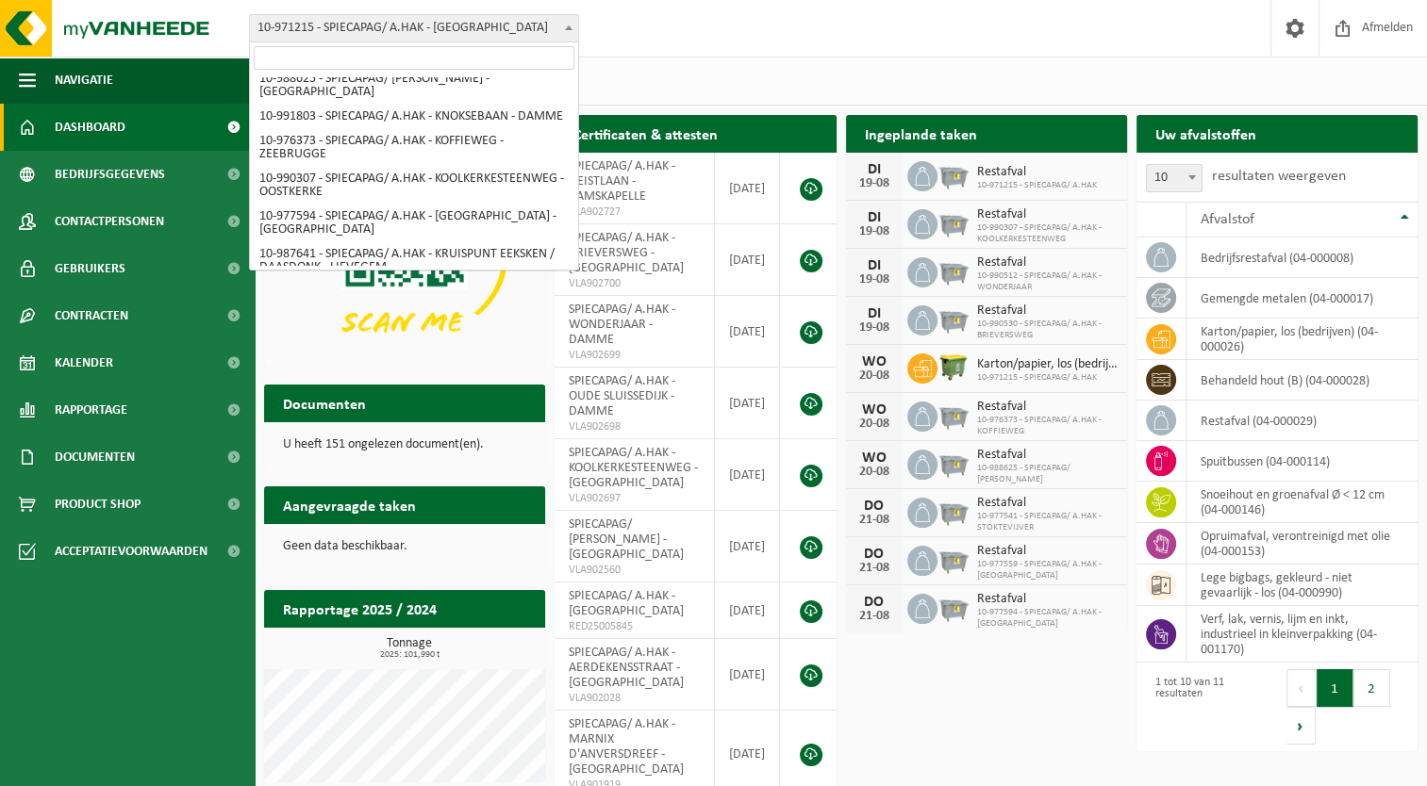
scroll to position [879, 0]
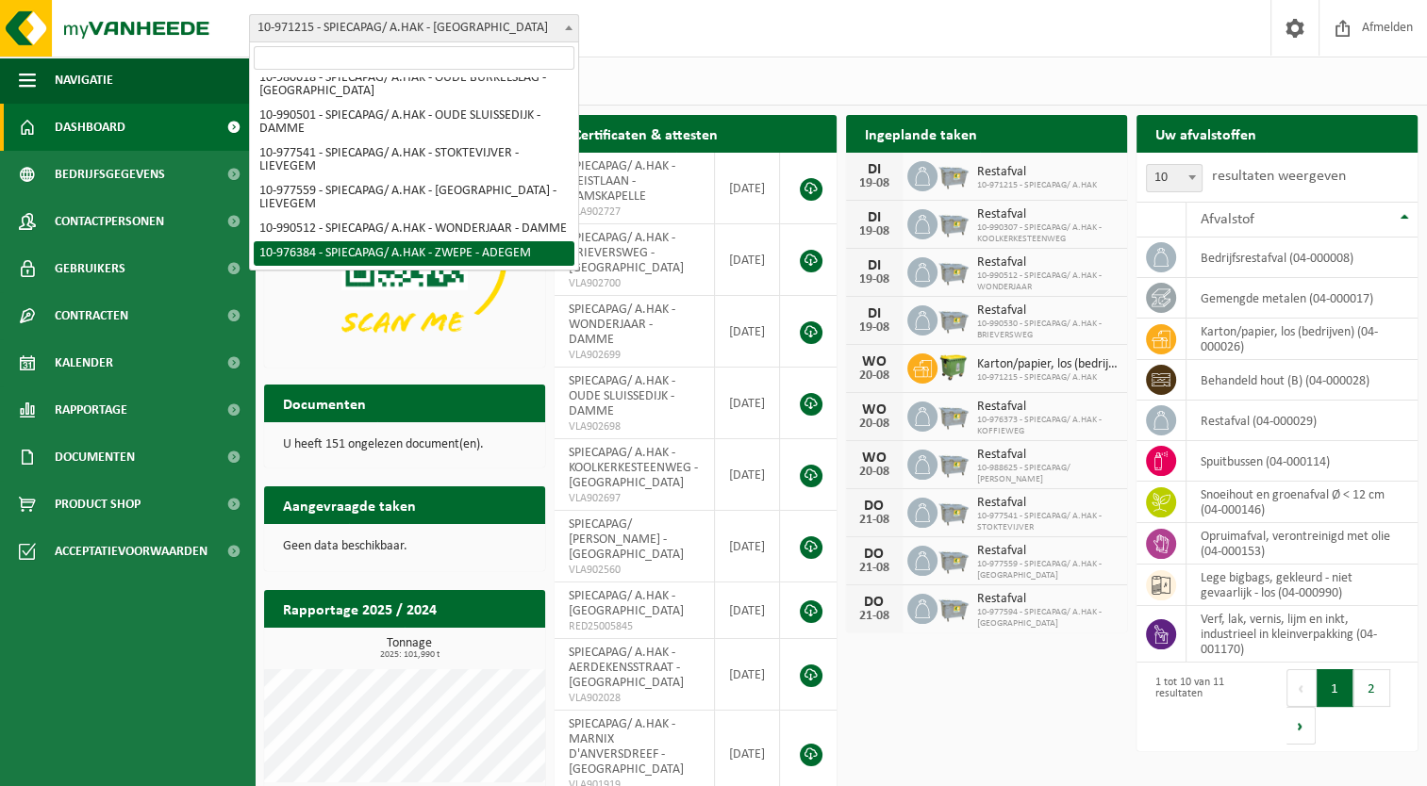
select select "158797"
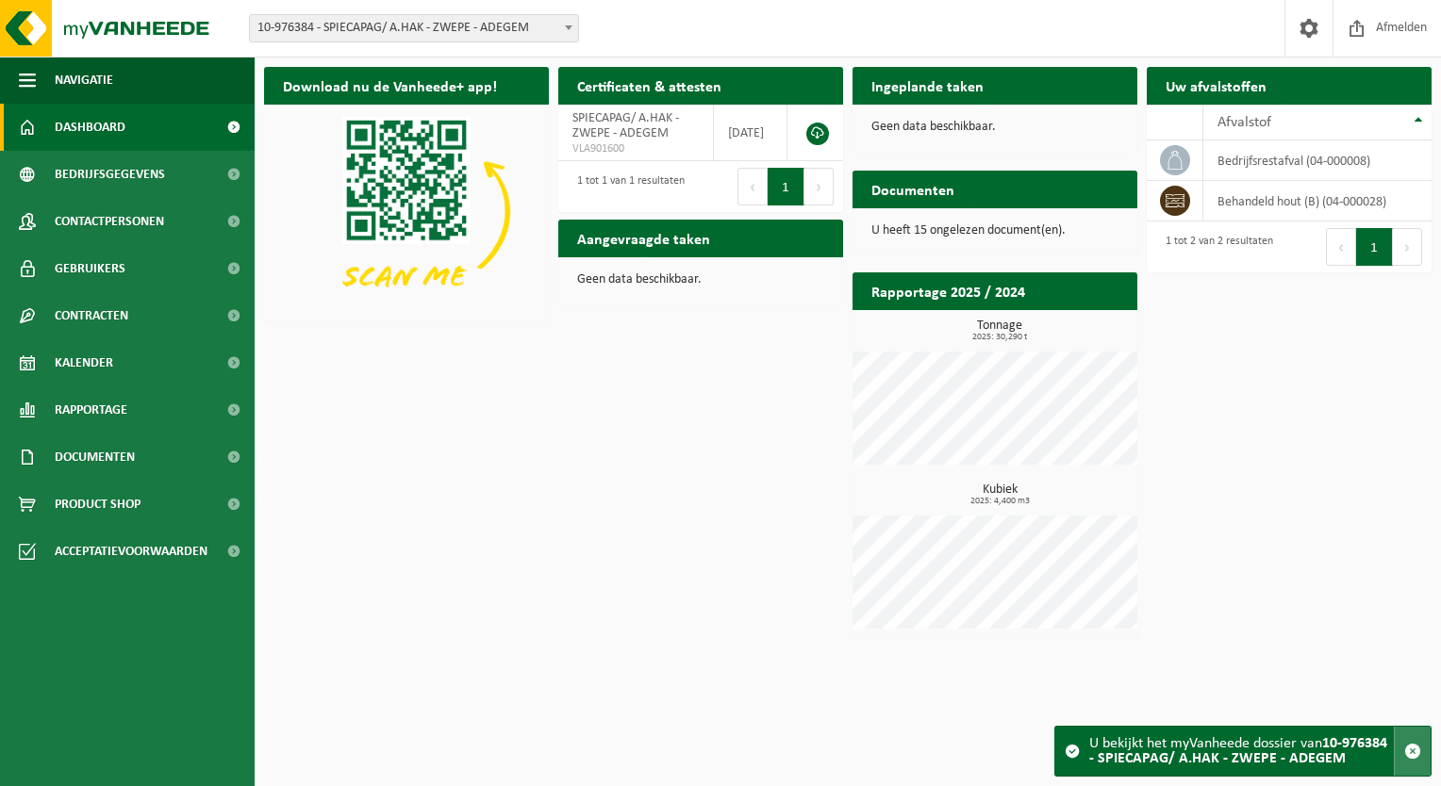
click at [1422, 749] on button "button" at bounding box center [1412, 751] width 37 height 49
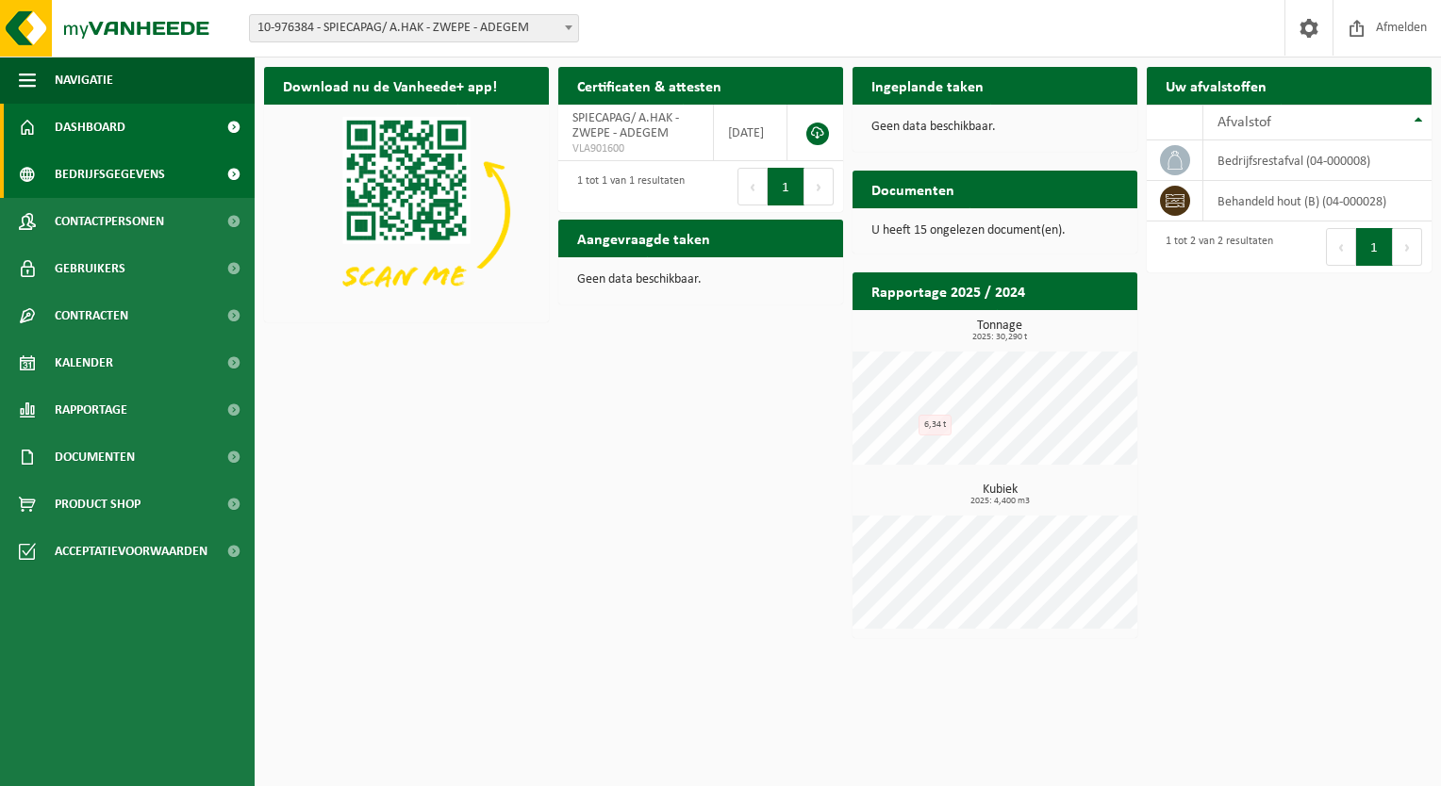
click at [80, 169] on span "Bedrijfsgegevens" at bounding box center [110, 174] width 110 height 47
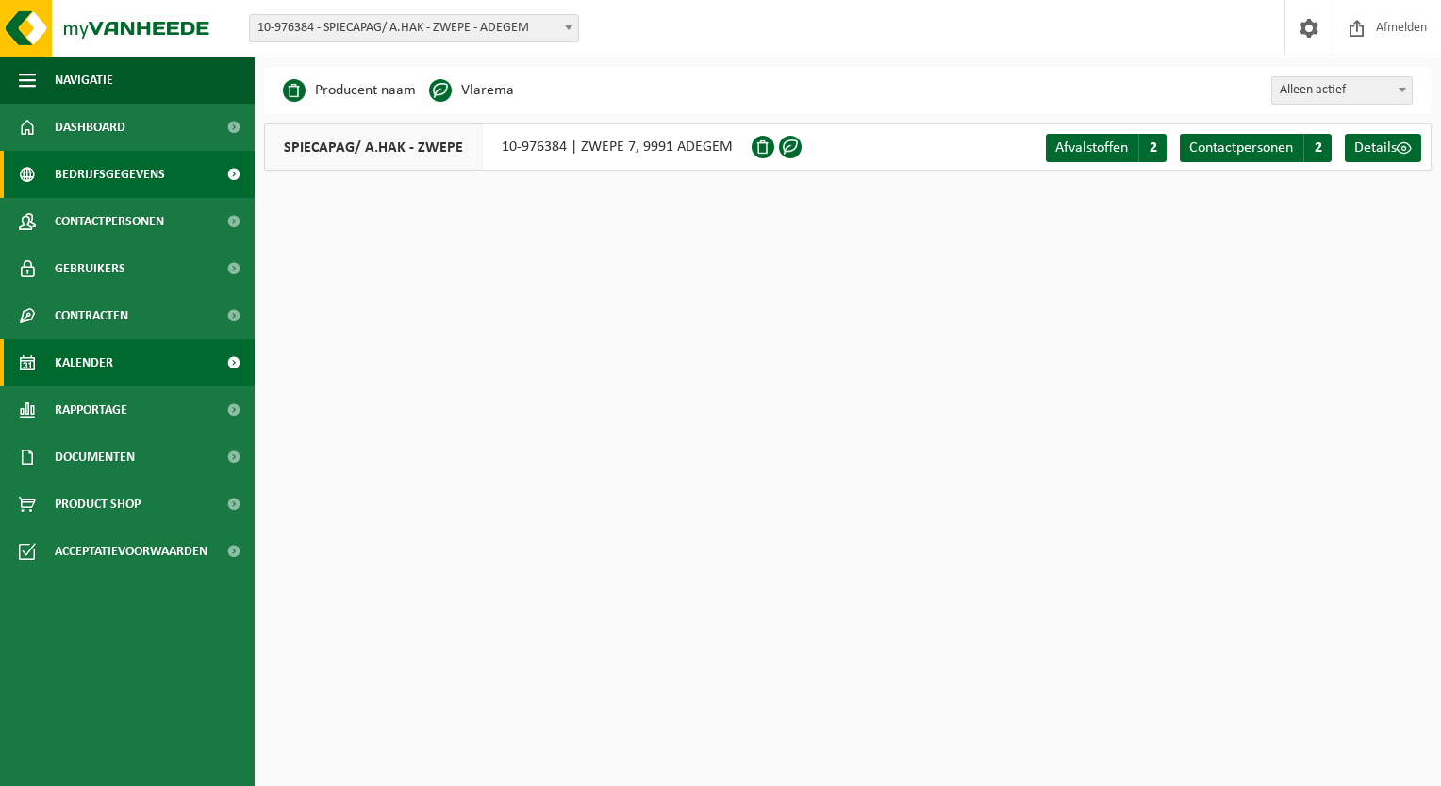
click at [133, 355] on link "Kalender" at bounding box center [127, 362] width 255 height 47
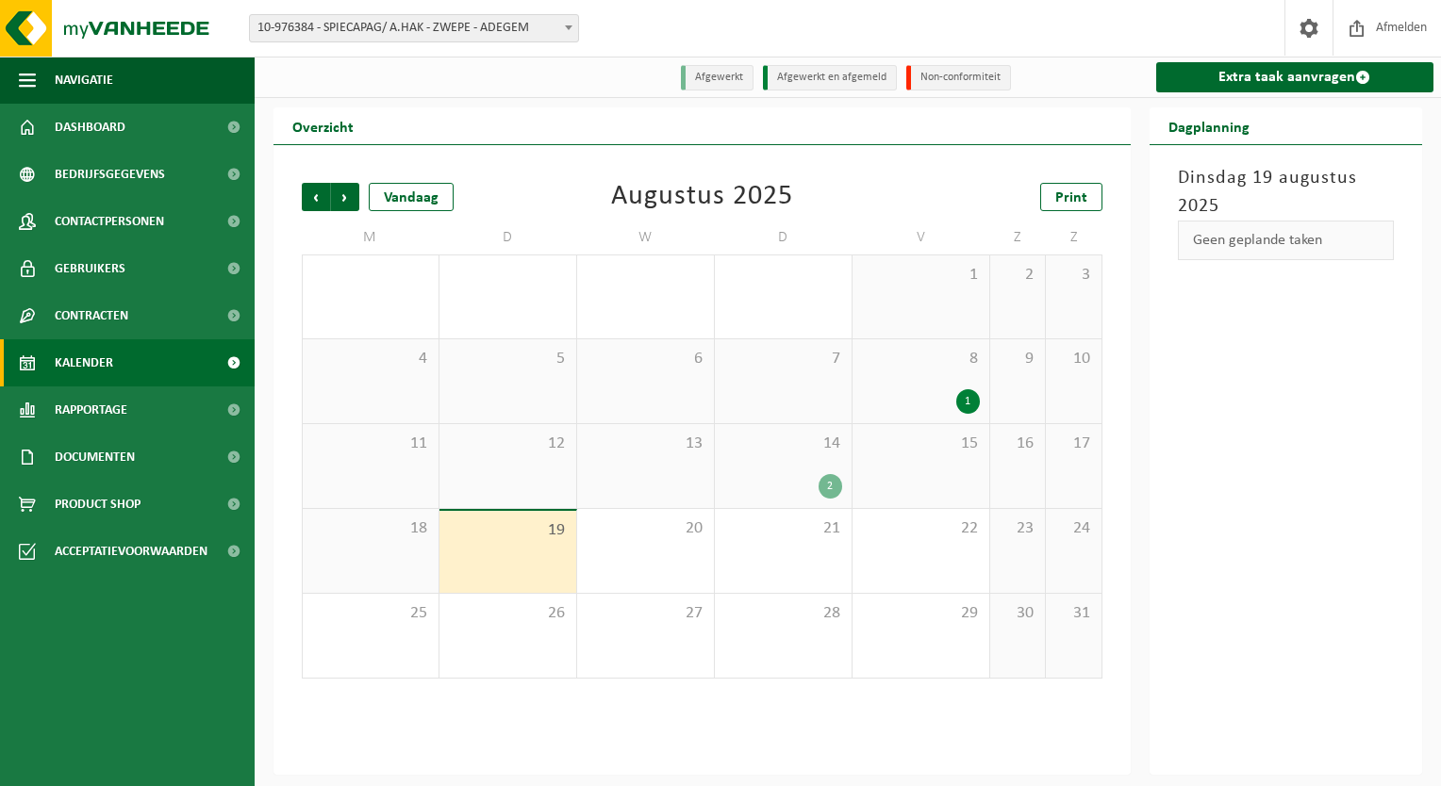
click at [772, 461] on div "14 2" at bounding box center [783, 466] width 137 height 84
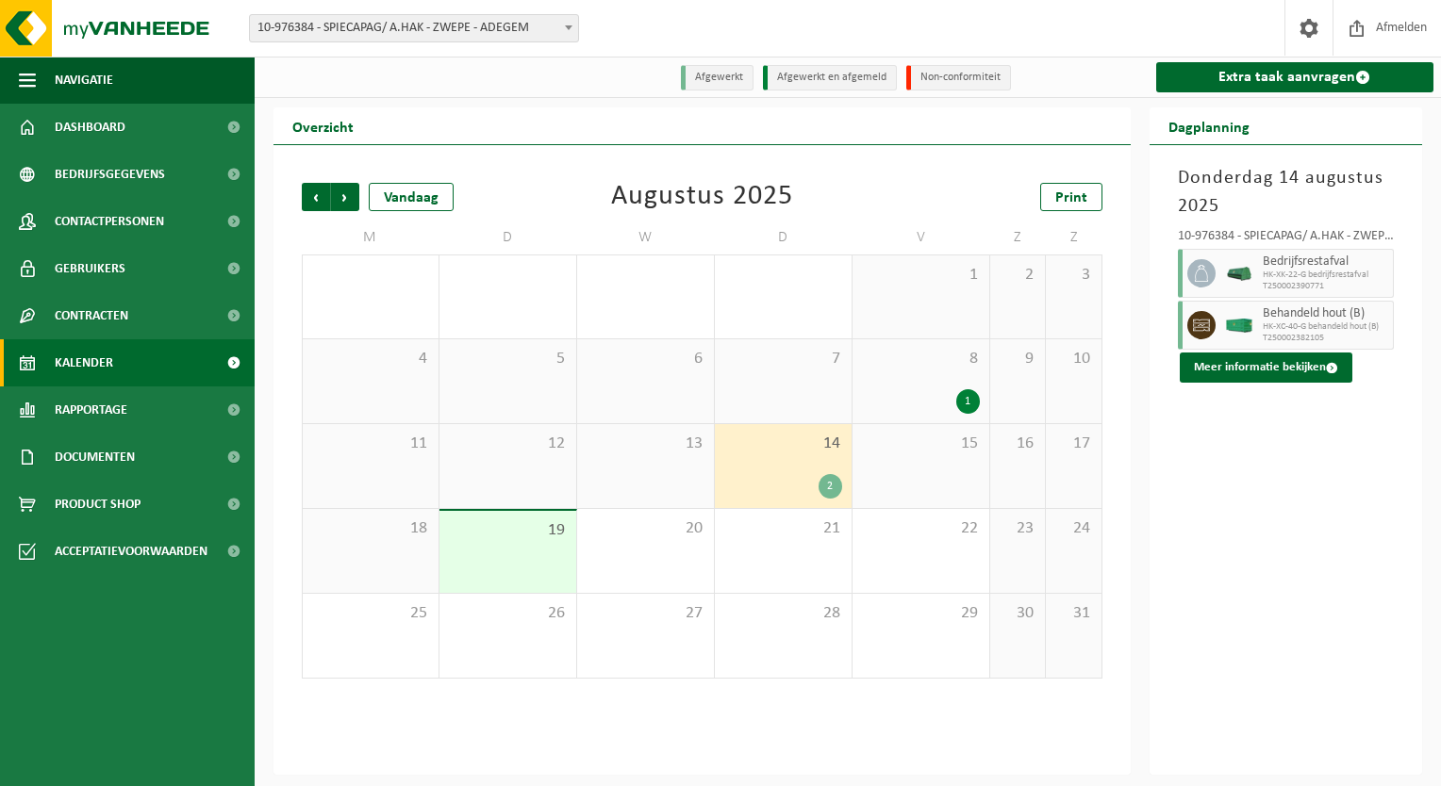
click at [992, 395] on div "9" at bounding box center [1017, 381] width 55 height 84
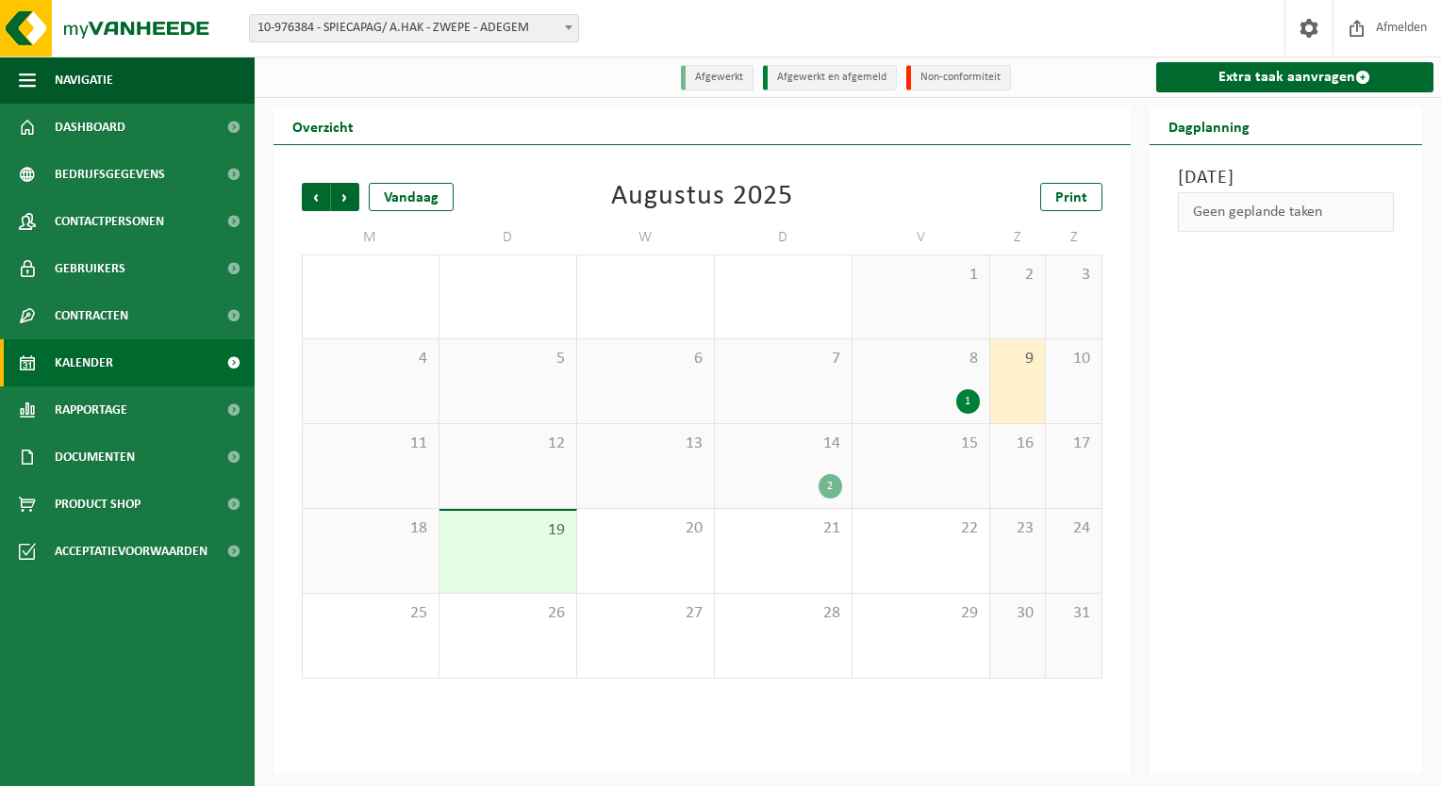
click at [962, 379] on div "8 1" at bounding box center [920, 381] width 137 height 84
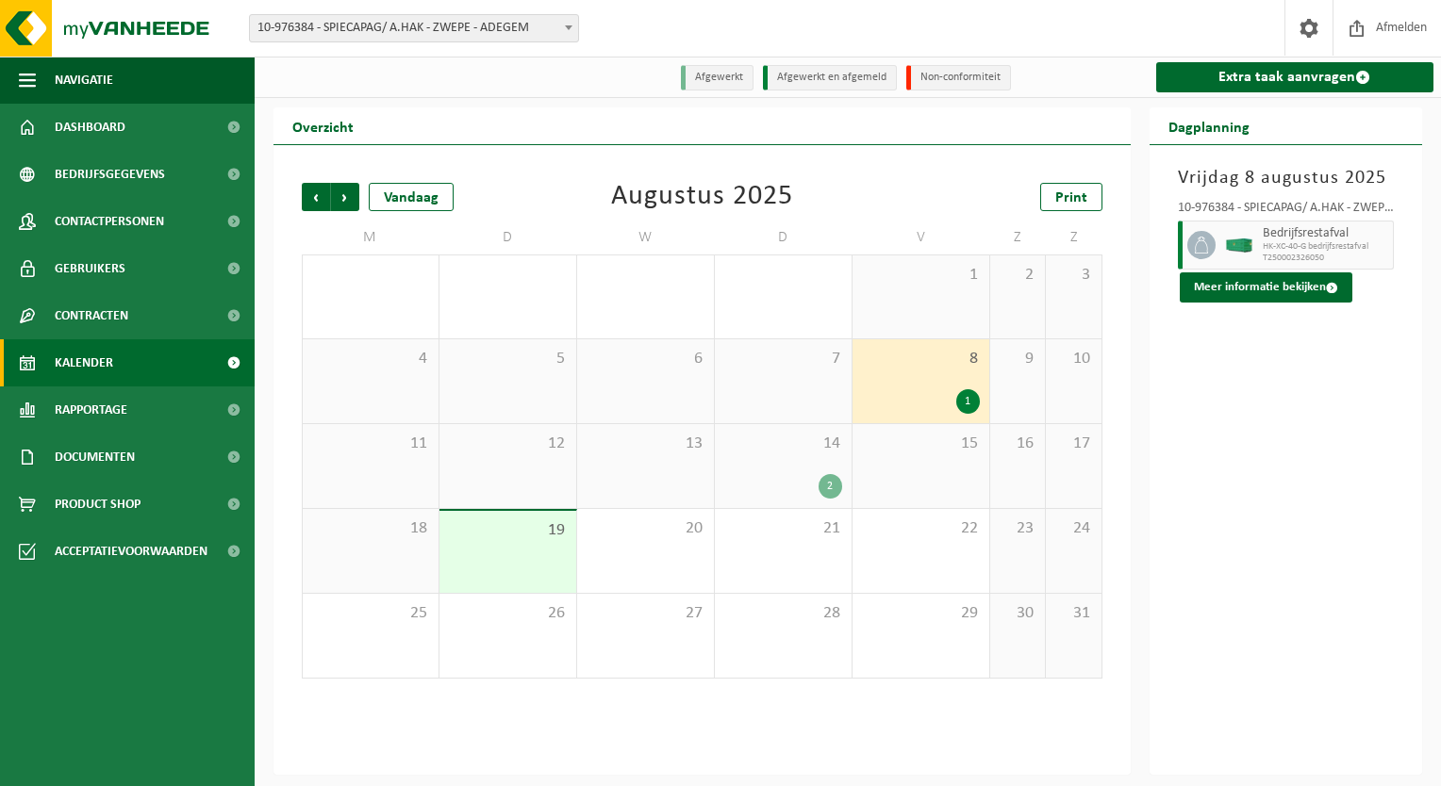
click at [811, 477] on div "2" at bounding box center [783, 486] width 118 height 25
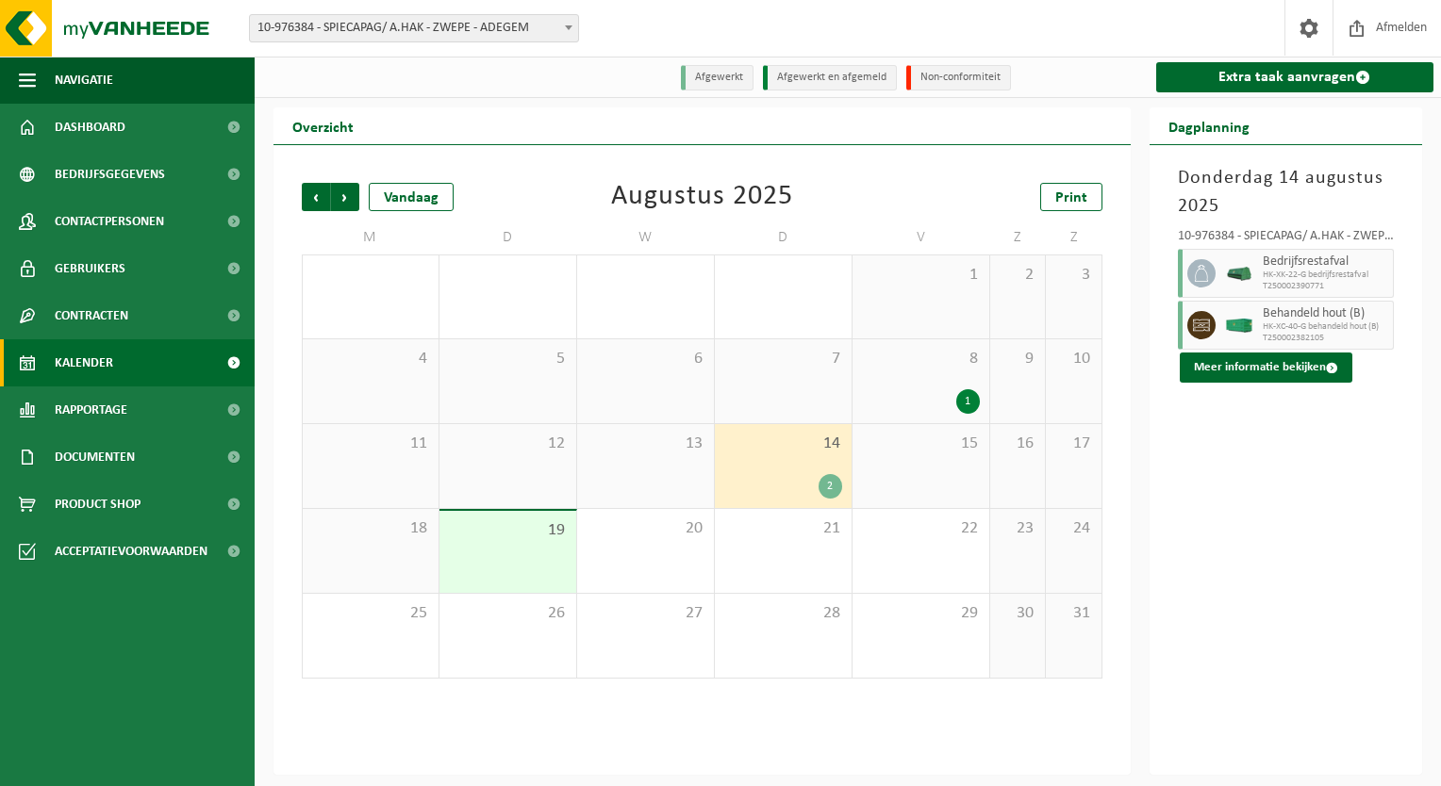
click at [529, 25] on span "10-976384 - SPIECAPAG/ A.HAK - ZWEPE - ADEGEM" at bounding box center [414, 28] width 328 height 26
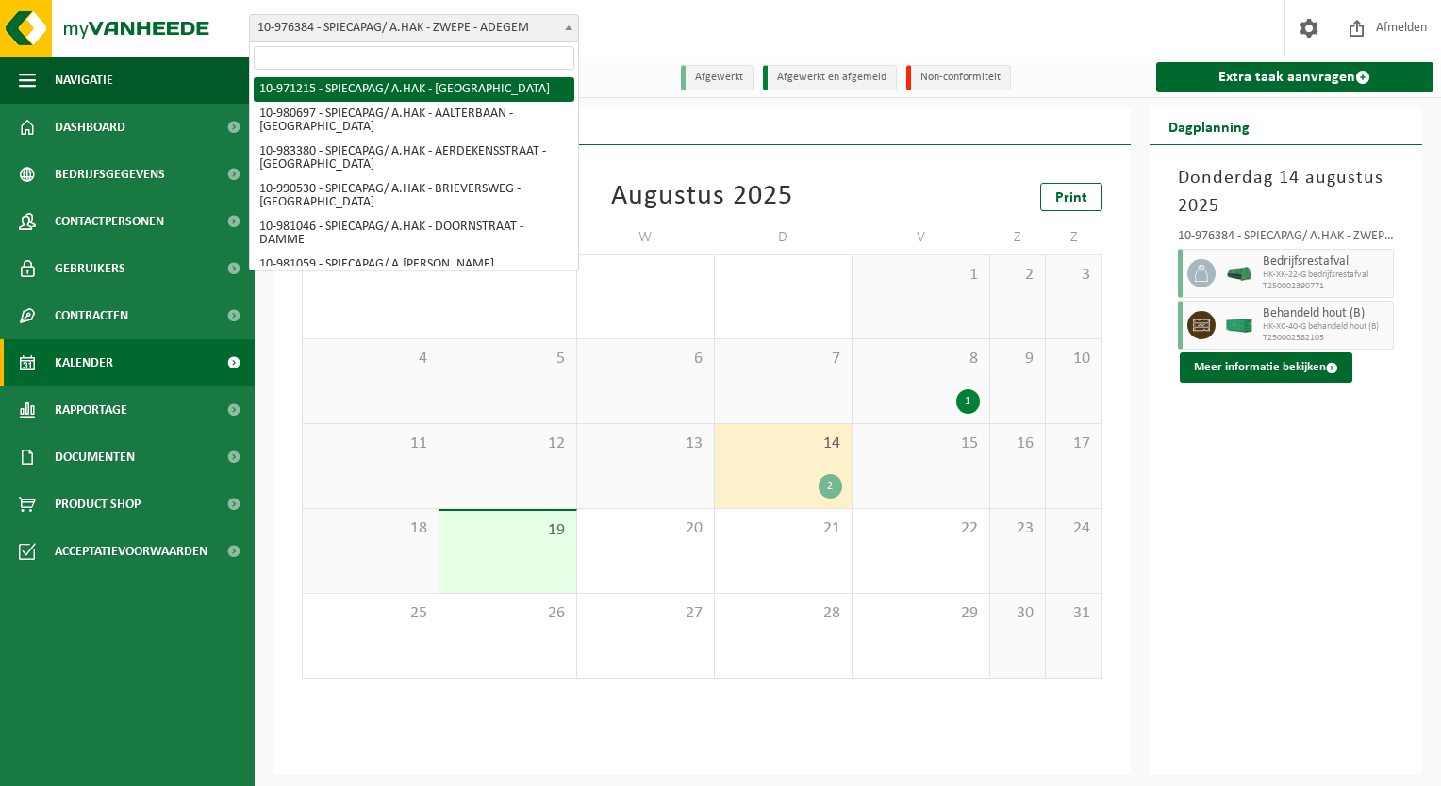
select select "155636"
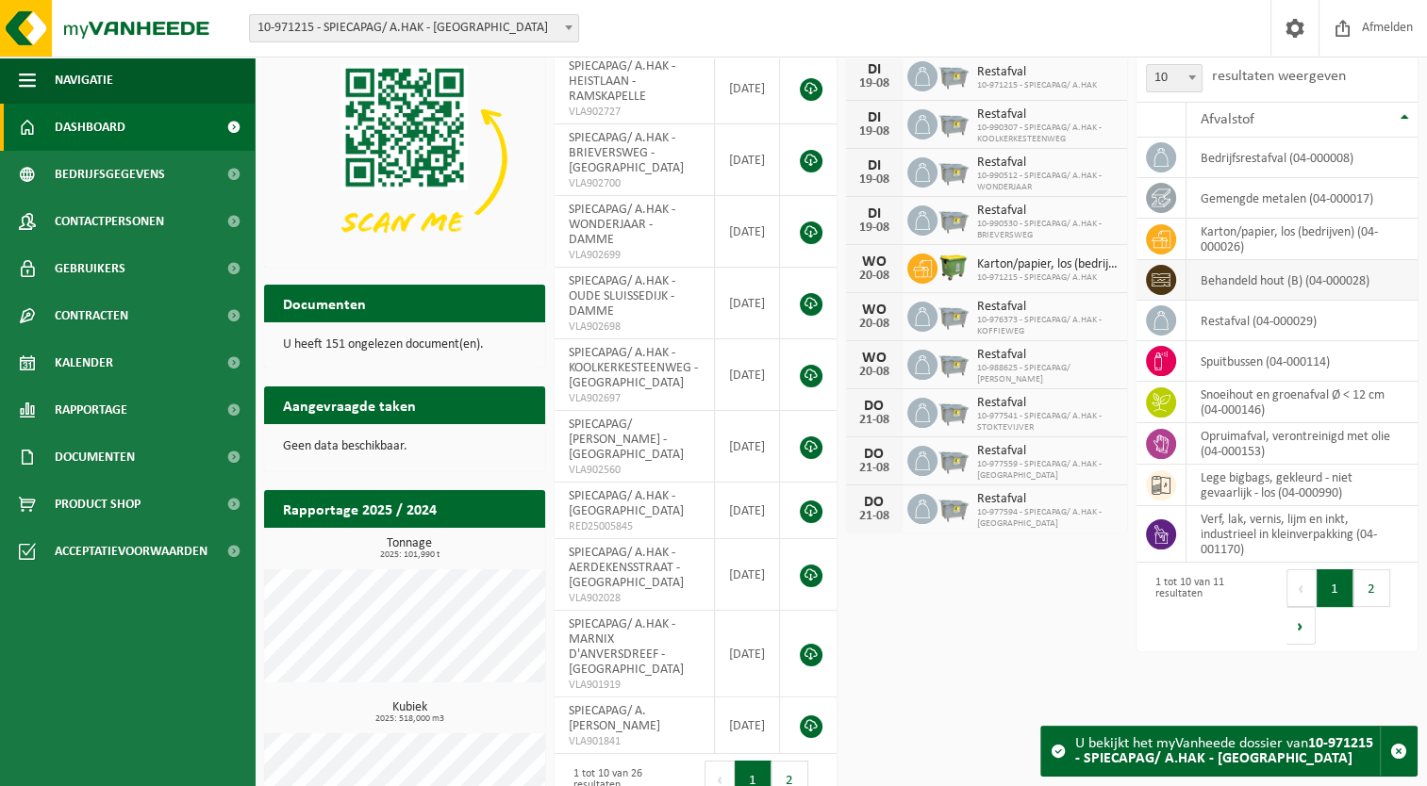
scroll to position [192, 0]
